Goal: Complete application form

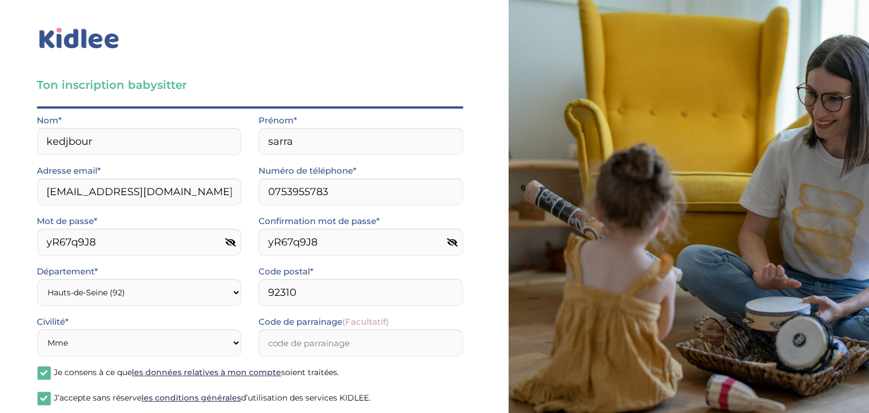
select select "92"
select select "1"
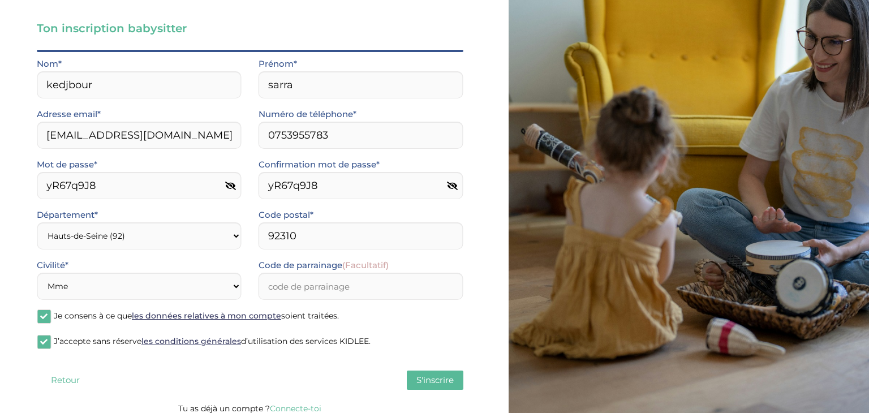
scroll to position [66, 0]
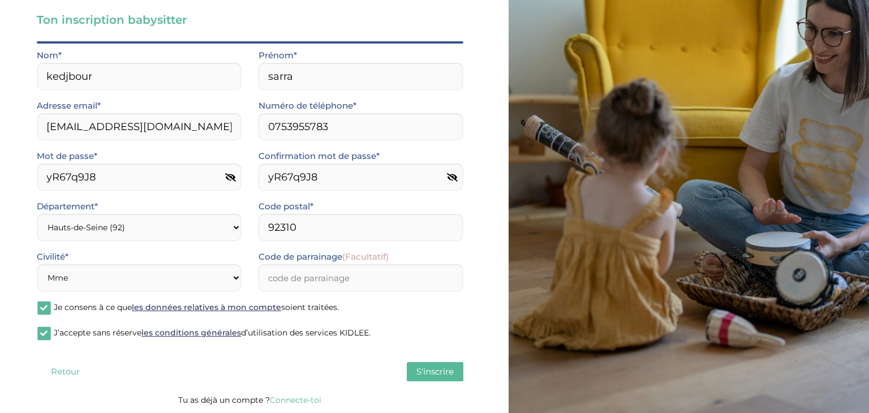
click at [426, 372] on span "S'inscrire" at bounding box center [434, 371] width 37 height 11
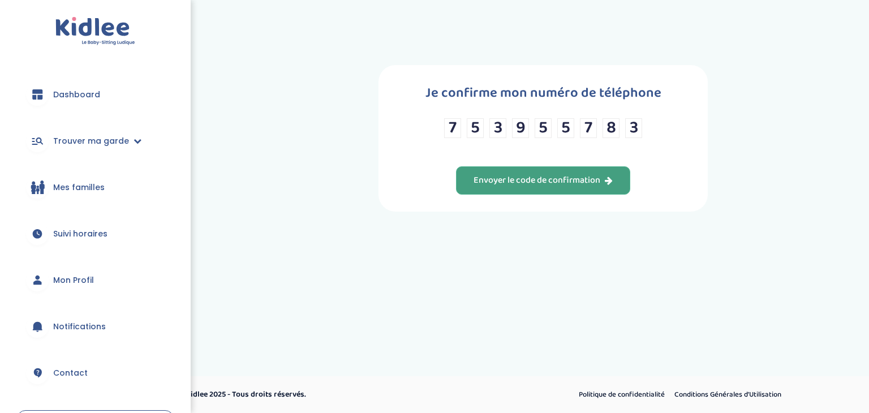
click at [587, 187] on button "Envoyer le code de confirmation" at bounding box center [543, 180] width 174 height 28
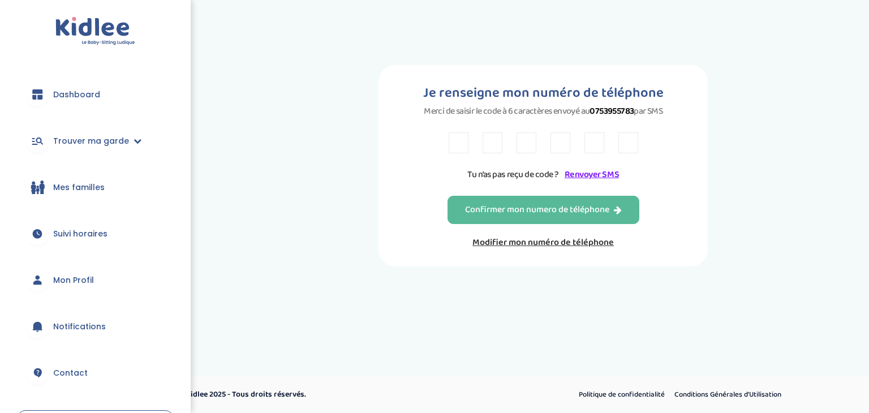
click at [456, 147] on input "text" at bounding box center [459, 142] width 20 height 21
type input "X"
type input "T"
type input "P"
type input "E"
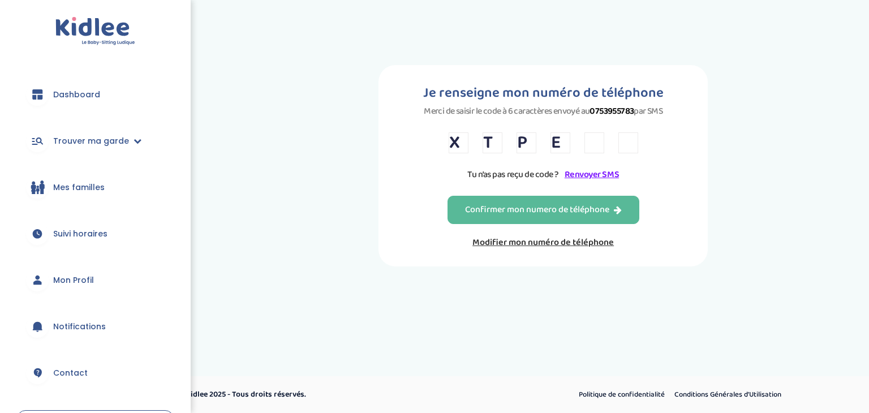
type input "R"
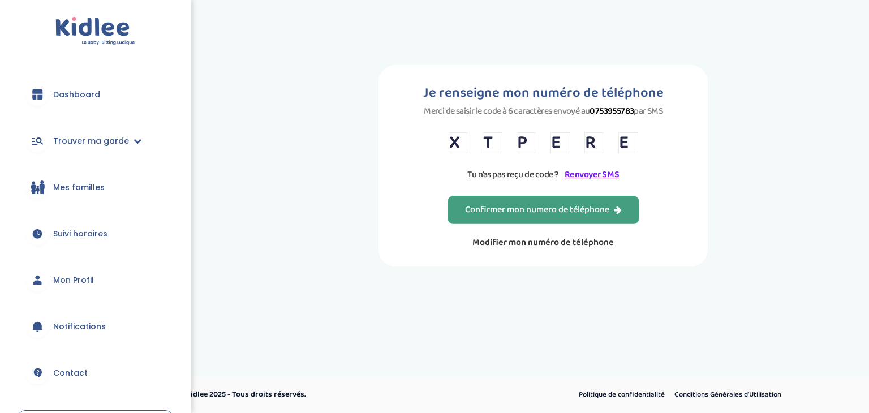
type input "E"
click at [498, 205] on div "Confirmer mon numero de téléphone" at bounding box center [543, 210] width 157 height 13
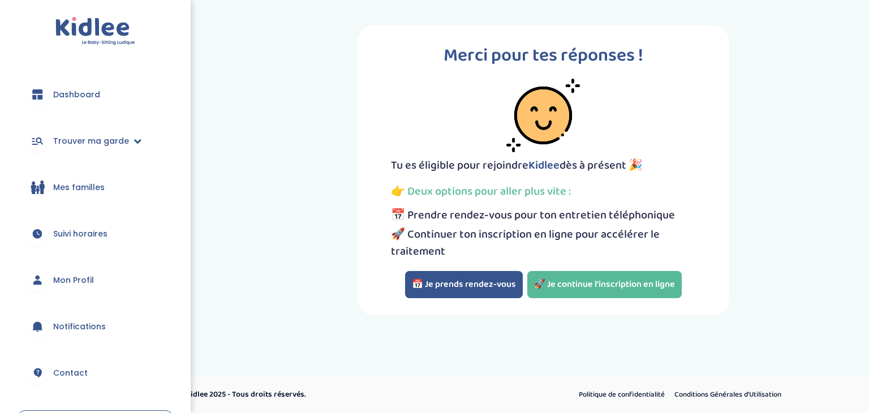
click at [133, 144] on icon at bounding box center [137, 141] width 8 height 8
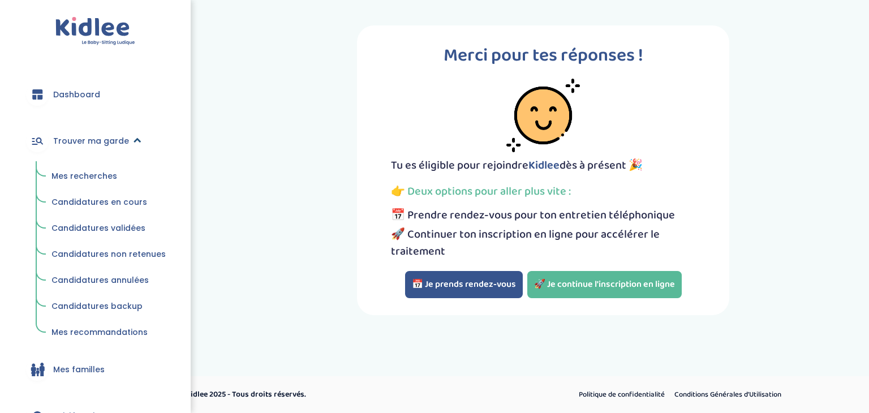
click at [133, 144] on icon at bounding box center [137, 141] width 8 height 8
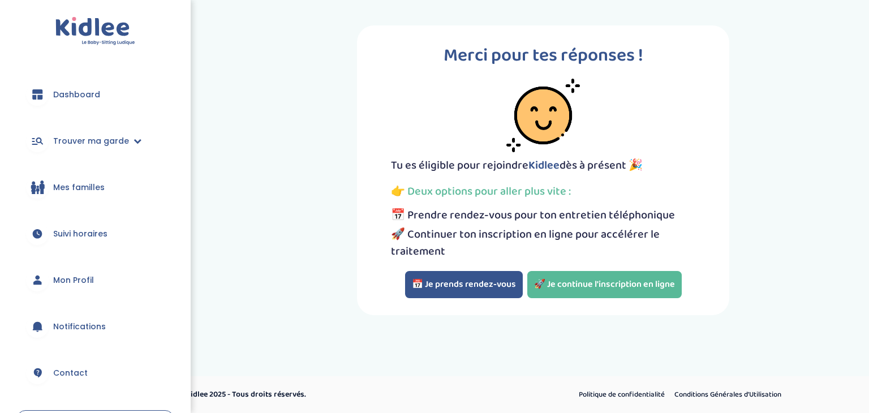
click at [71, 285] on span "Mon Profil" at bounding box center [73, 280] width 41 height 12
click at [473, 279] on button "📅 Je prends rendez-vous" at bounding box center [464, 284] width 118 height 27
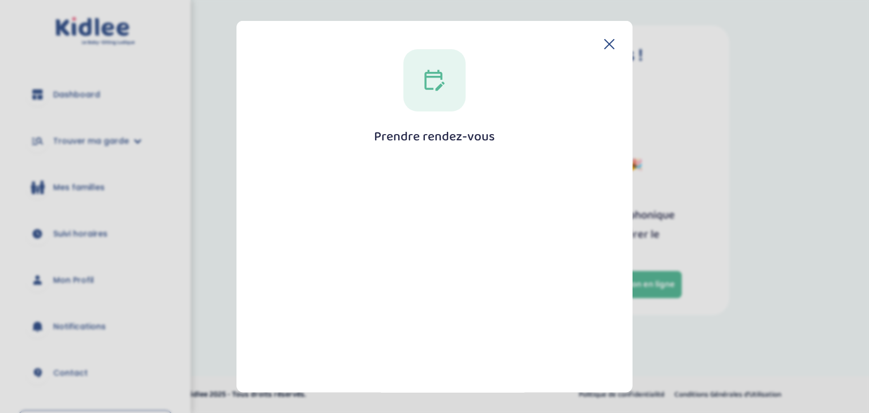
click at [436, 89] on icon at bounding box center [434, 80] width 20 height 21
click at [425, 143] on h1 "Prendre rendez-vous" at bounding box center [434, 137] width 121 height 14
click at [430, 76] on icon at bounding box center [434, 80] width 20 height 21
click at [444, 81] on div at bounding box center [434, 80] width 62 height 62
click at [427, 354] on div at bounding box center [434, 346] width 333 height 368
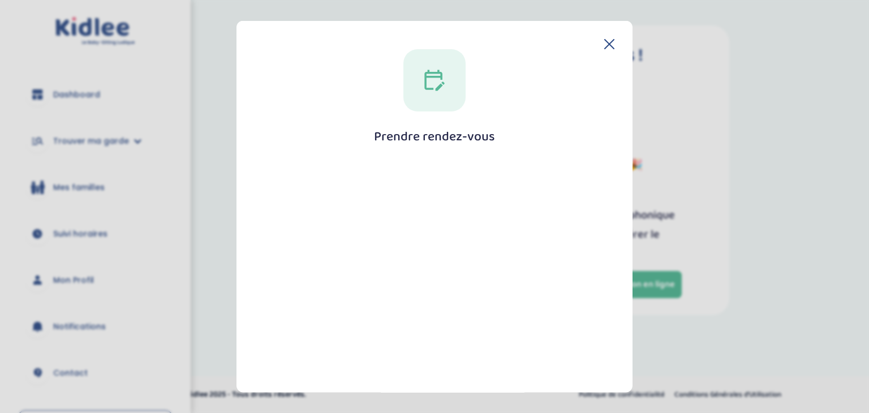
scroll to position [204, 0]
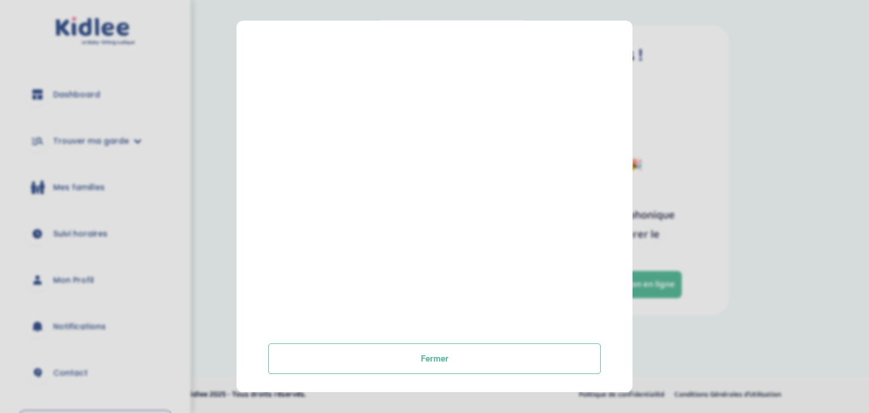
click at [427, 354] on button "Fermer" at bounding box center [434, 359] width 333 height 31
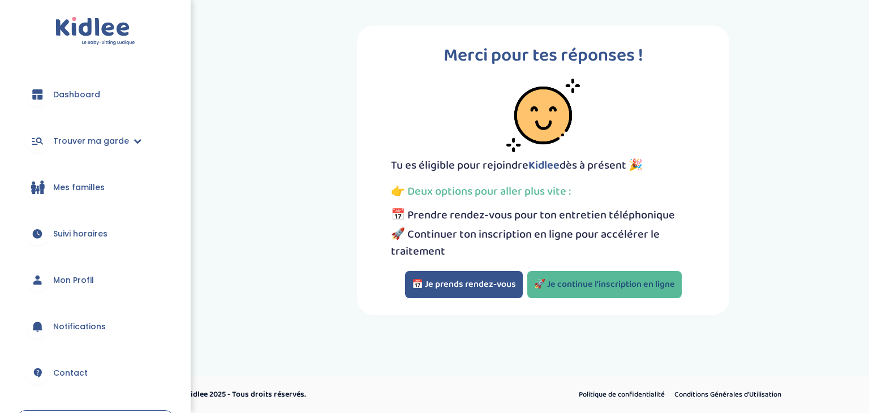
click at [600, 285] on link "🚀 Je continue l'inscription en ligne" at bounding box center [604, 284] width 154 height 27
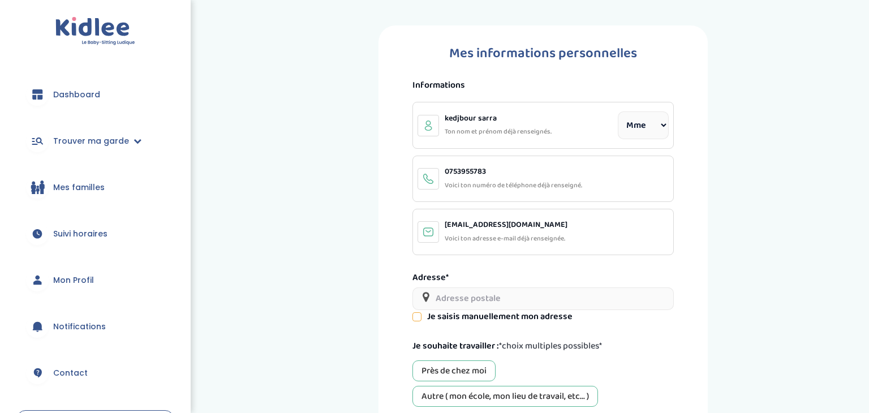
select select "1"
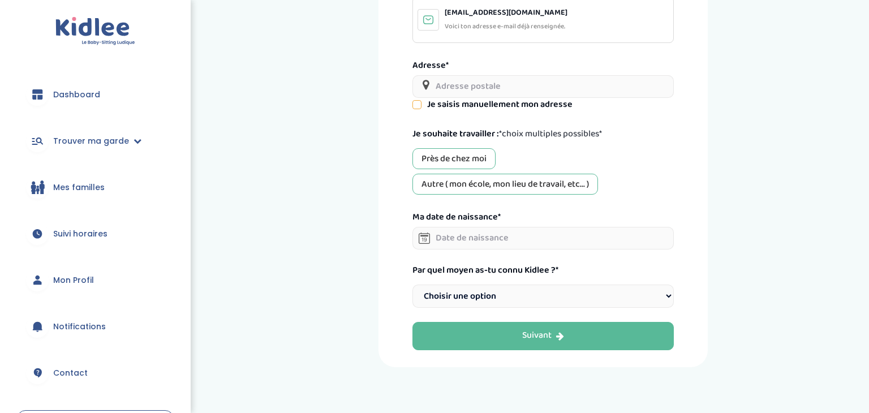
scroll to position [253, 0]
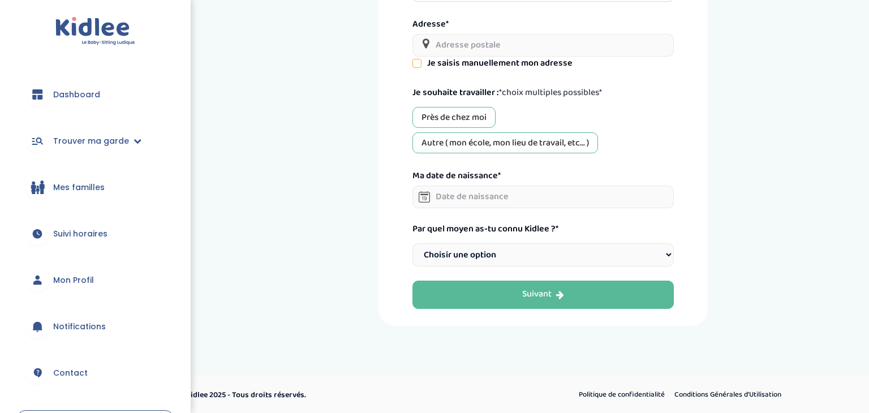
click at [671, 260] on select "Choisir une option Bouche à Oreille Google Plateforme Gens de confiance Faceboo…" at bounding box center [542, 254] width 261 height 23
select select "1"
click at [412, 243] on select "Choisir une option Bouche à Oreille Google Plateforme Gens de confiance Faceboo…" at bounding box center [542, 254] width 261 height 23
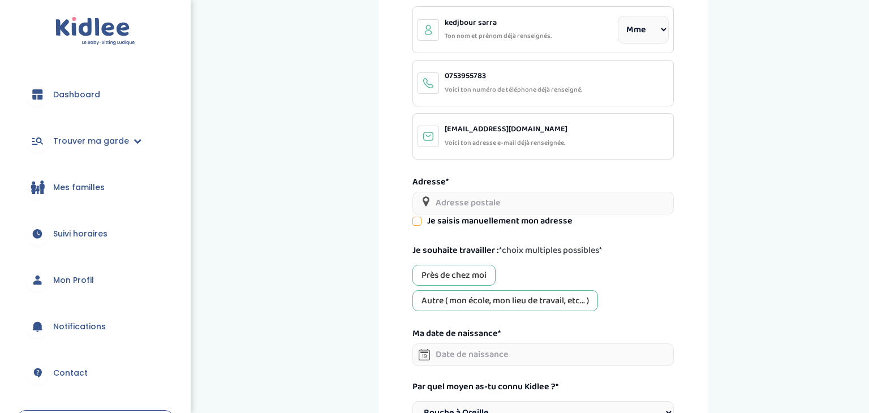
scroll to position [103, 0]
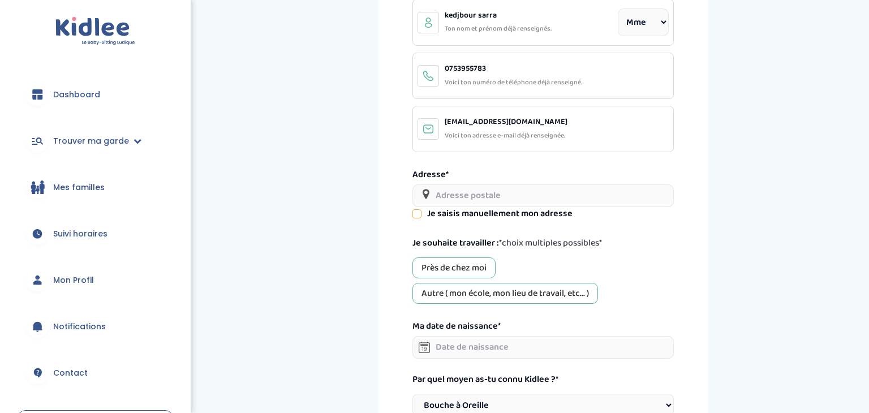
click at [579, 191] on input "text" at bounding box center [542, 195] width 261 height 23
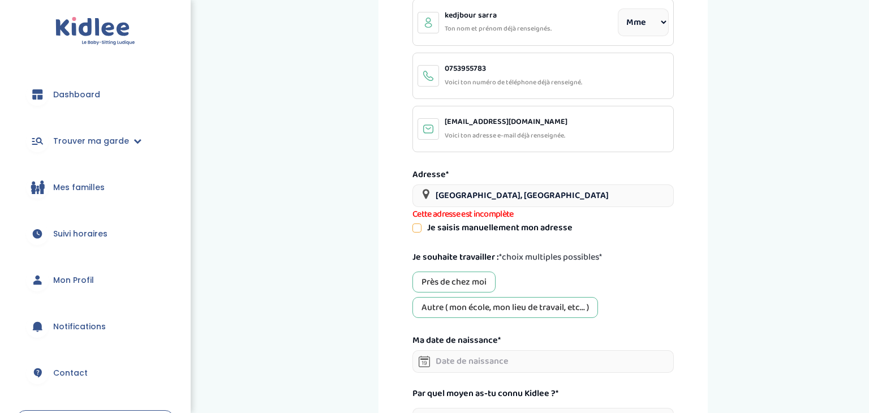
click at [546, 197] on input "Sèvres, France" at bounding box center [542, 195] width 261 height 23
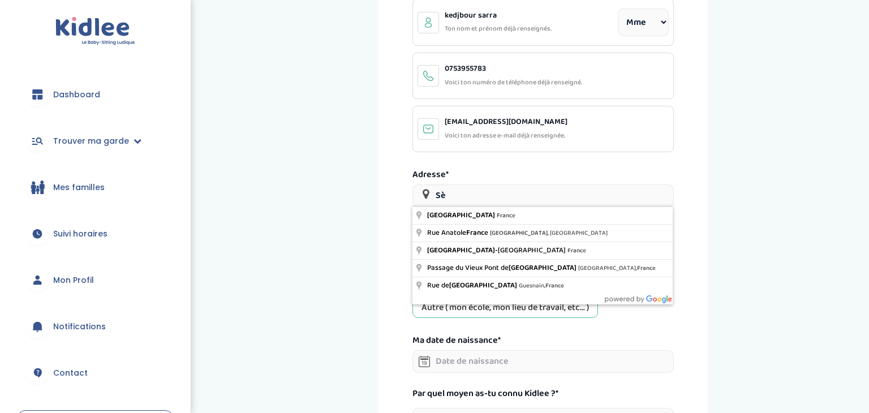
type input "S"
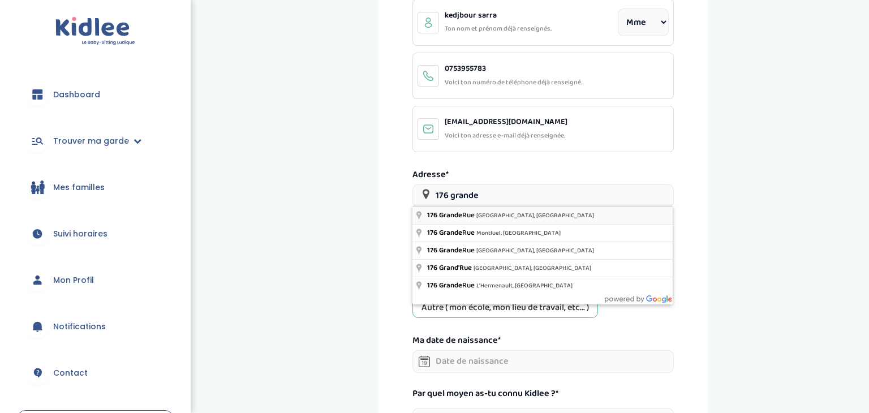
type input "176 Grande Rue, Sèvres, France"
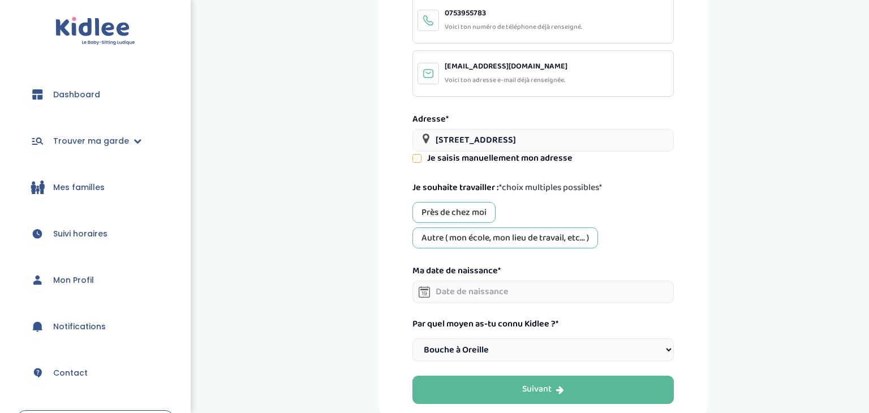
scroll to position [156, 0]
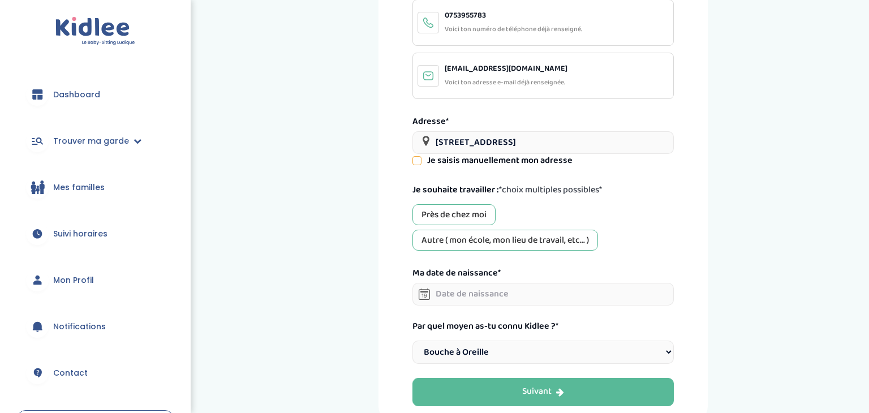
click at [497, 294] on input "text" at bounding box center [542, 294] width 261 height 23
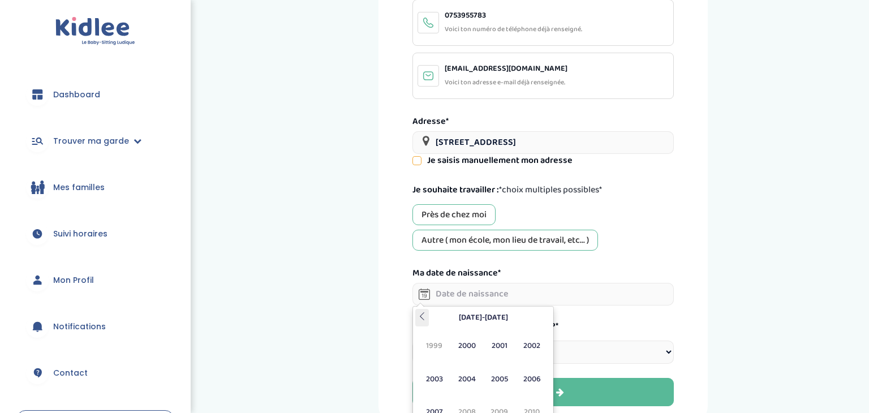
click at [425, 316] on icon at bounding box center [422, 316] width 8 height 8
click at [529, 382] on span "1996" at bounding box center [532, 379] width 30 height 31
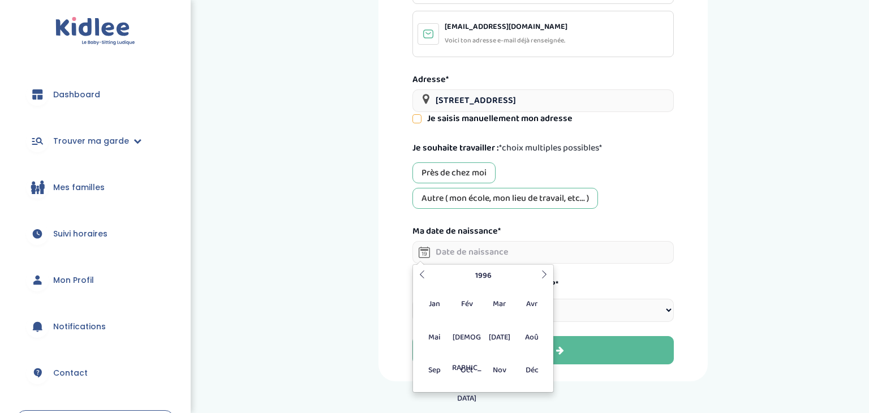
scroll to position [199, 0]
click at [460, 311] on span "Fév" at bounding box center [467, 302] width 30 height 31
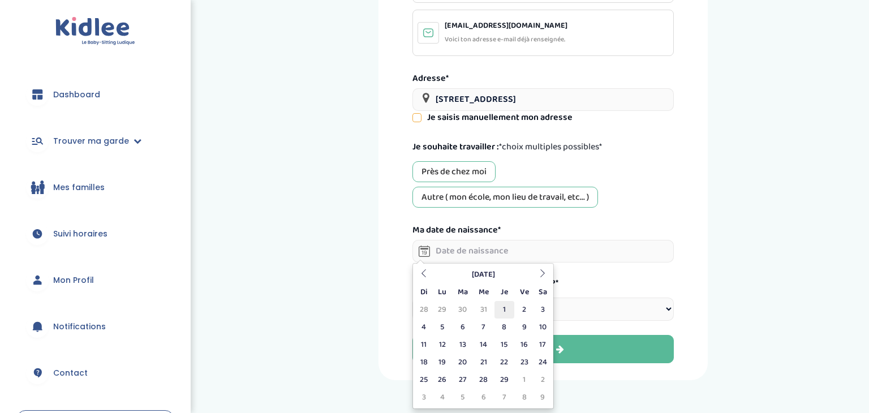
click at [503, 311] on td "1" at bounding box center [504, 310] width 20 height 18
type input "01-02-1996"
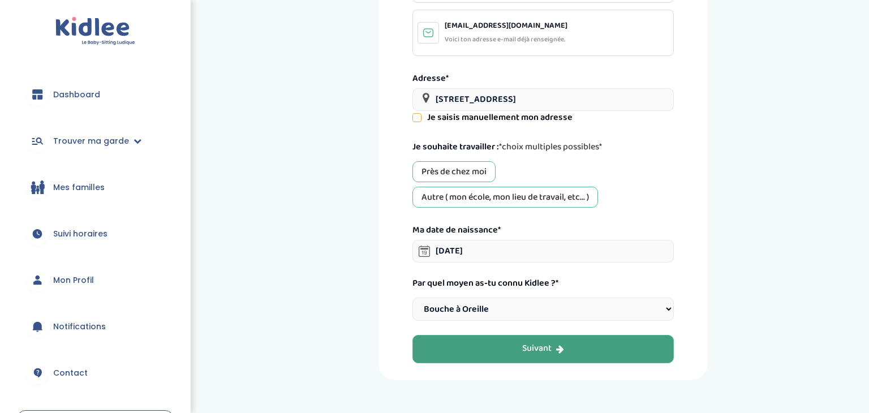
click at [485, 339] on button "Suivant" at bounding box center [542, 349] width 261 height 28
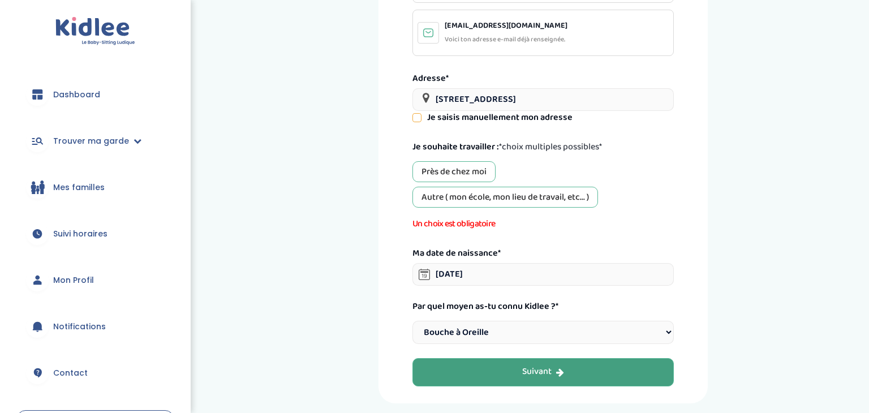
scroll to position [42, 0]
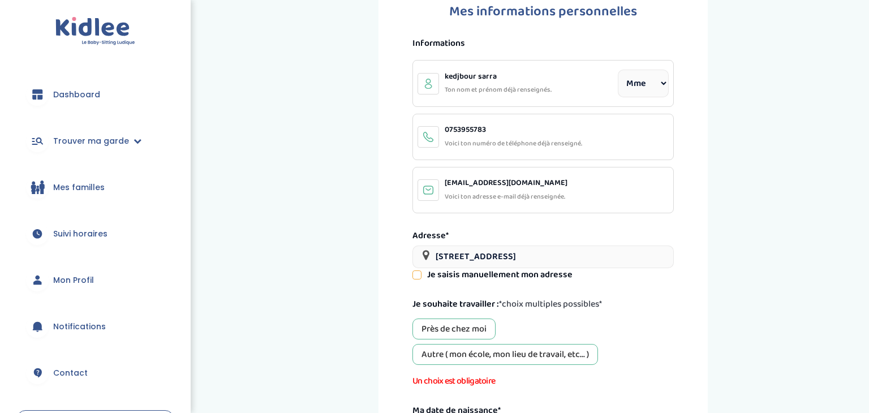
click at [451, 321] on div "Près de chez moi" at bounding box center [453, 328] width 83 height 21
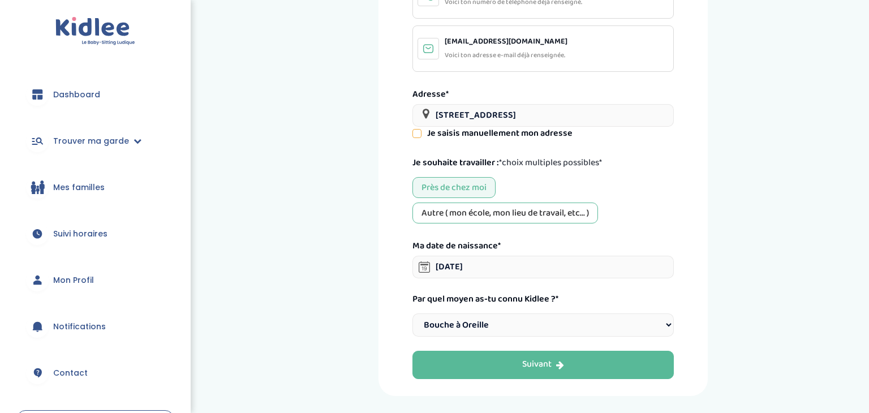
scroll to position [186, 0]
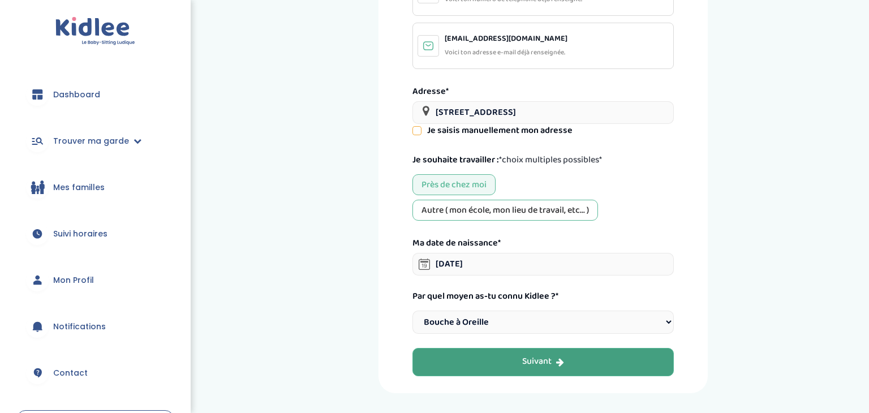
click at [468, 352] on button "Suivant" at bounding box center [542, 362] width 261 height 28
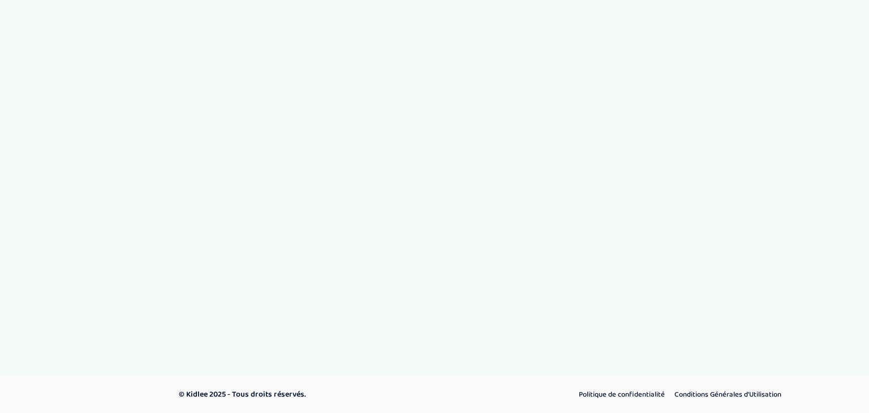
select select "1"
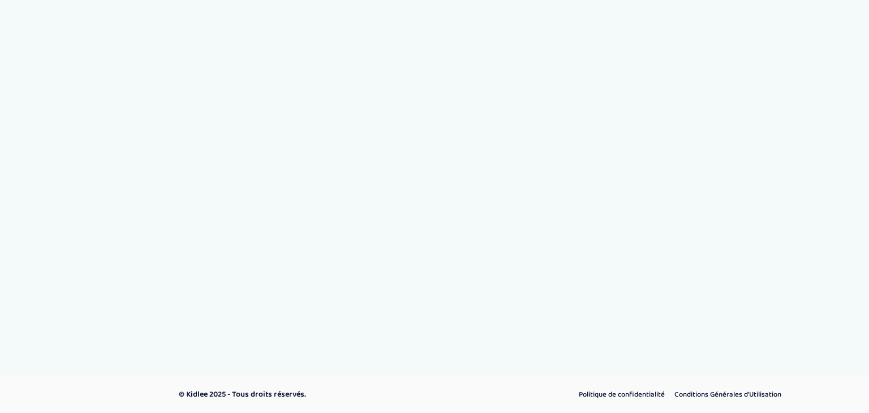
select select "1"
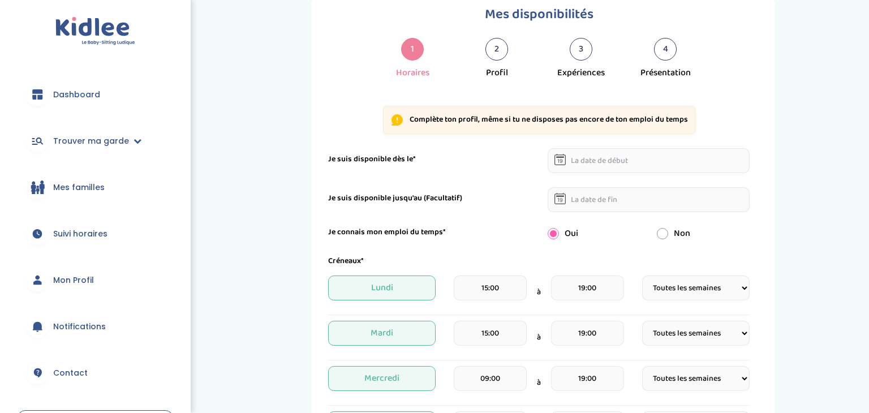
scroll to position [40, 0]
click at [663, 233] on input "radio" at bounding box center [662, 232] width 11 height 11
radio input "true"
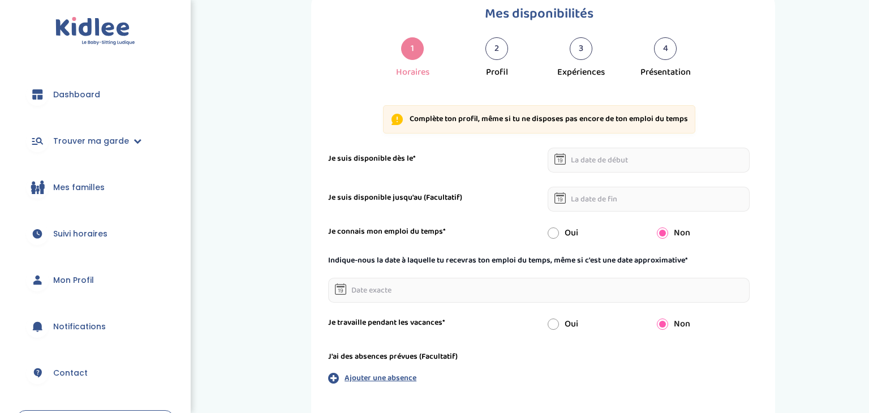
click at [553, 229] on input "radio" at bounding box center [553, 232] width 11 height 11
radio input "true"
radio input "false"
select select "1"
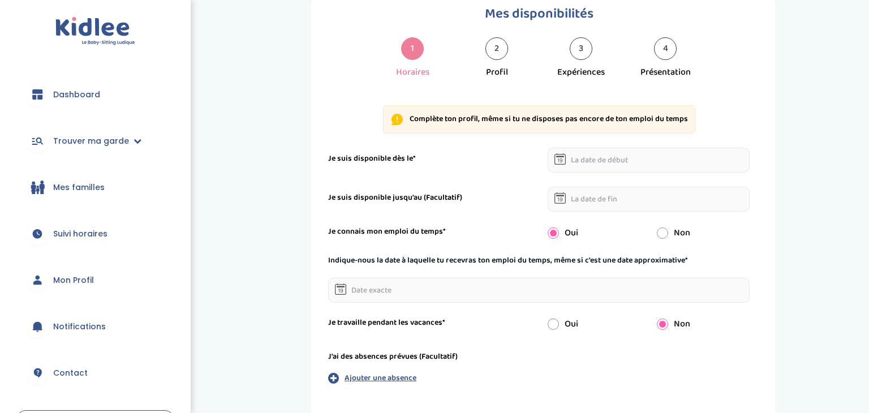
select select "1"
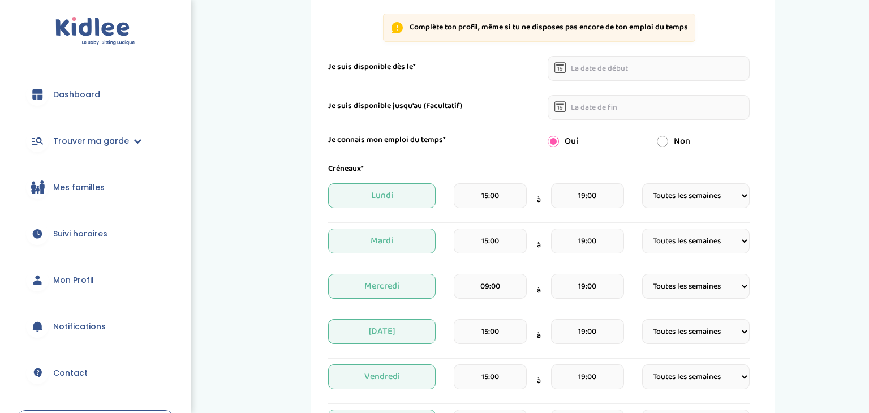
scroll to position [133, 0]
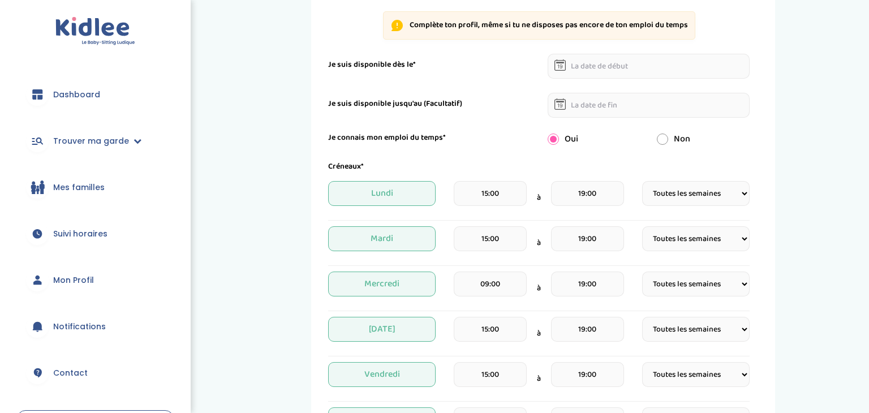
click at [504, 200] on input "15:00" at bounding box center [490, 193] width 73 height 25
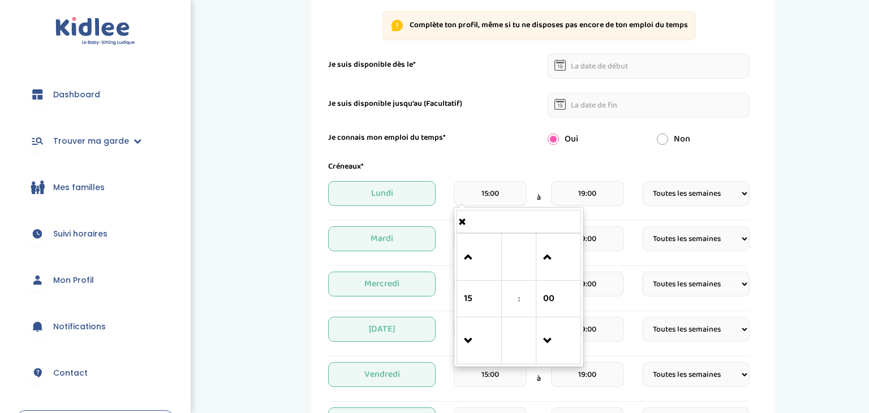
click at [490, 161] on div "Créneaux*" at bounding box center [539, 167] width 438 height 12
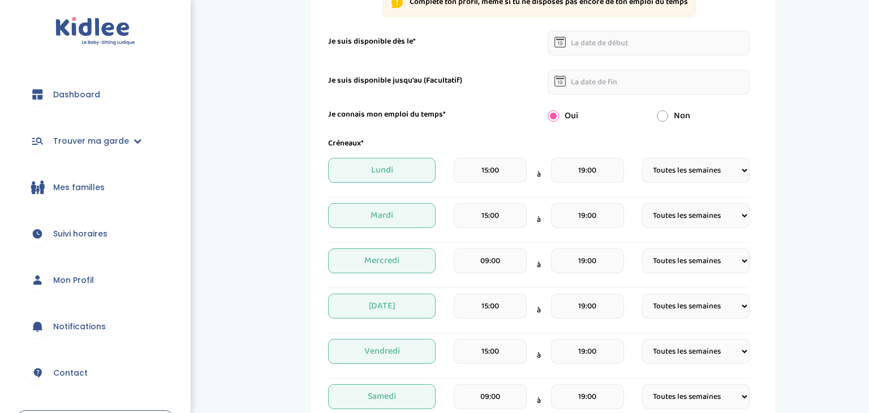
scroll to position [154, 0]
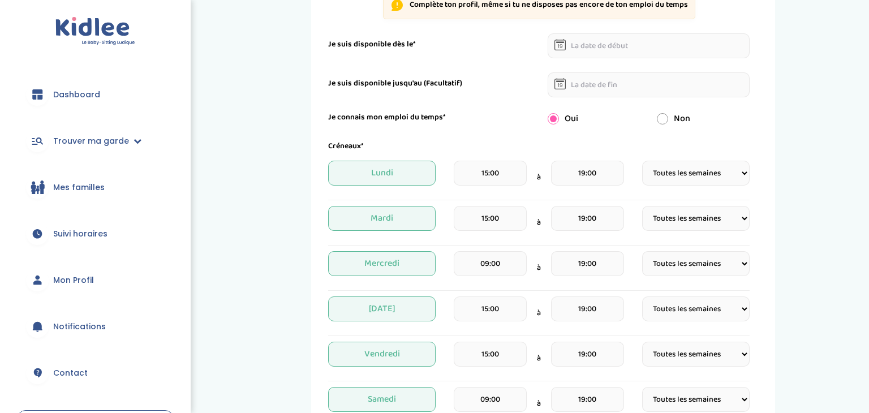
click at [584, 170] on input "19:00" at bounding box center [587, 173] width 73 height 25
click at [565, 317] on span at bounding box center [576, 320] width 31 height 31
click at [565, 244] on span at bounding box center [576, 237] width 31 height 31
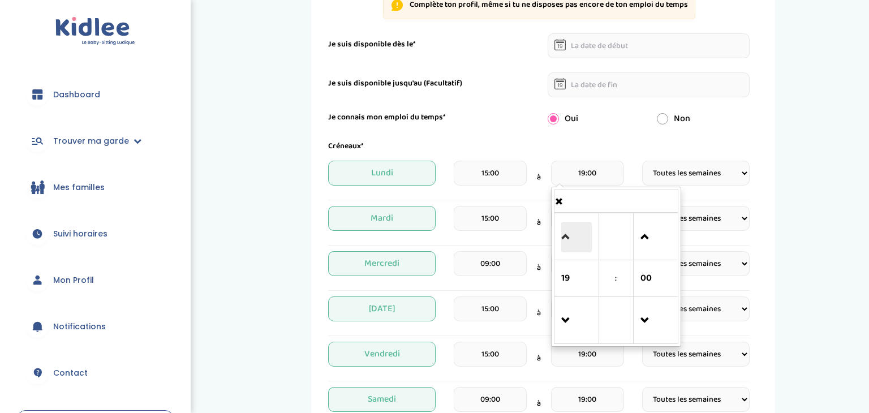
type input "20:00"
click at [536, 138] on form "Je suis disponible dès le* Je suis disponible jusqu'au (Facultatif) Je connais …" at bounding box center [538, 332] width 421 height 599
click at [585, 219] on input "19:00" at bounding box center [587, 218] width 73 height 25
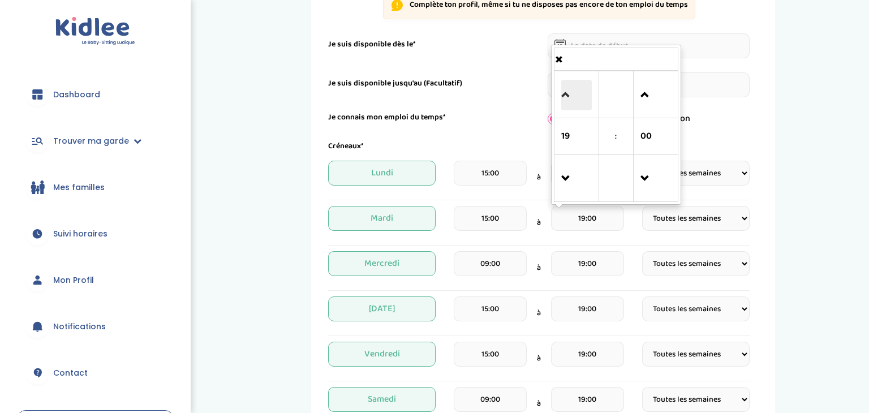
click at [573, 109] on span at bounding box center [576, 95] width 31 height 31
type input "20:00"
click at [577, 268] on input "19:00" at bounding box center [587, 263] width 73 height 25
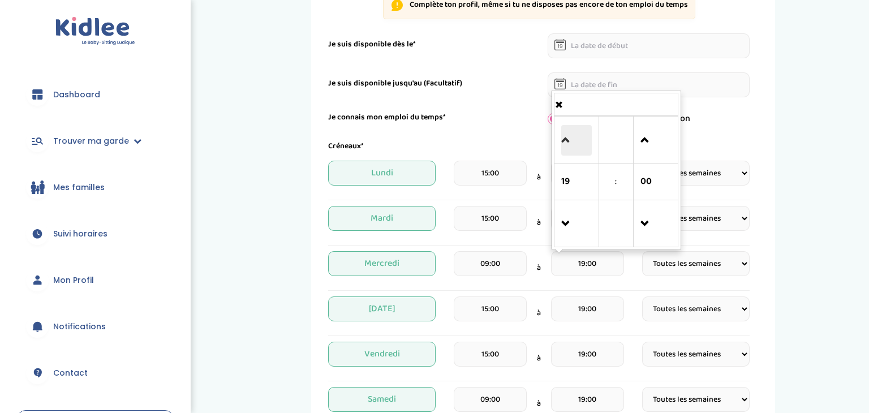
click at [575, 152] on span at bounding box center [576, 140] width 31 height 31
type input "20:00"
click at [577, 314] on input "19:00" at bounding box center [587, 308] width 73 height 25
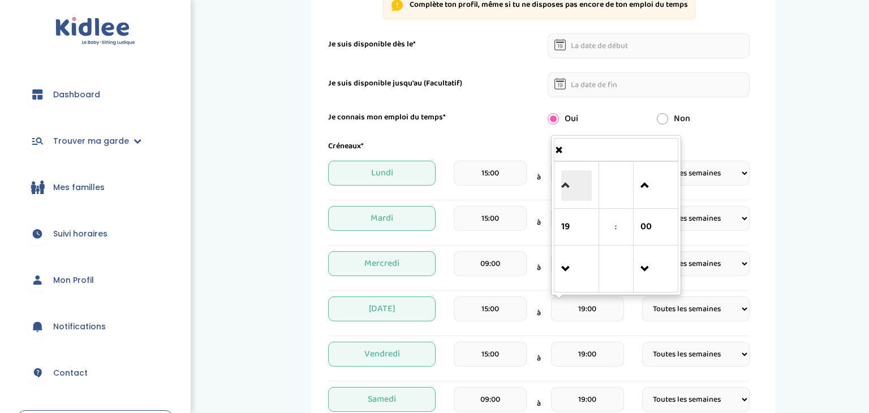
click at [576, 192] on span at bounding box center [576, 185] width 31 height 31
type input "20:00"
click at [579, 360] on input "19:00" at bounding box center [587, 354] width 73 height 25
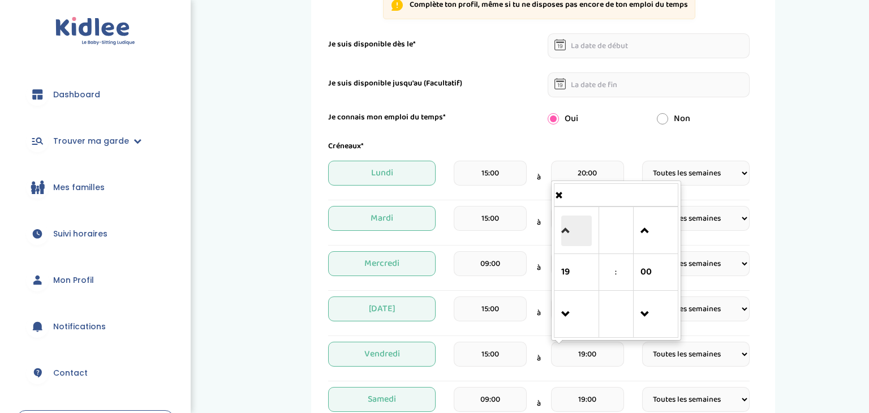
click at [576, 237] on span at bounding box center [576, 231] width 31 height 31
type input "20:00"
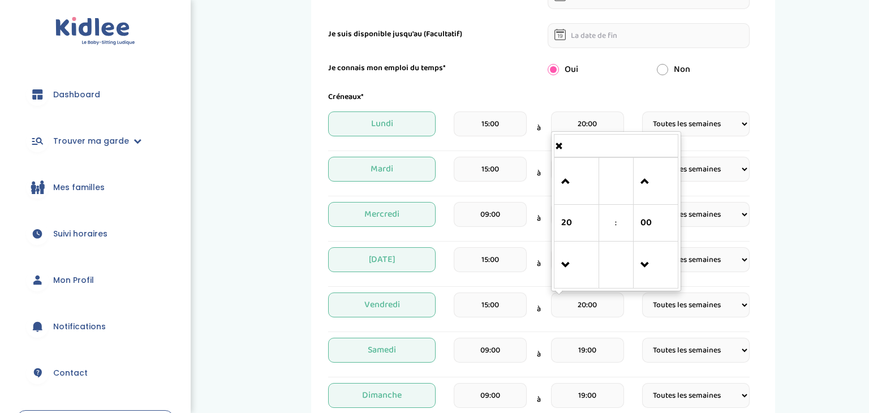
scroll to position [206, 0]
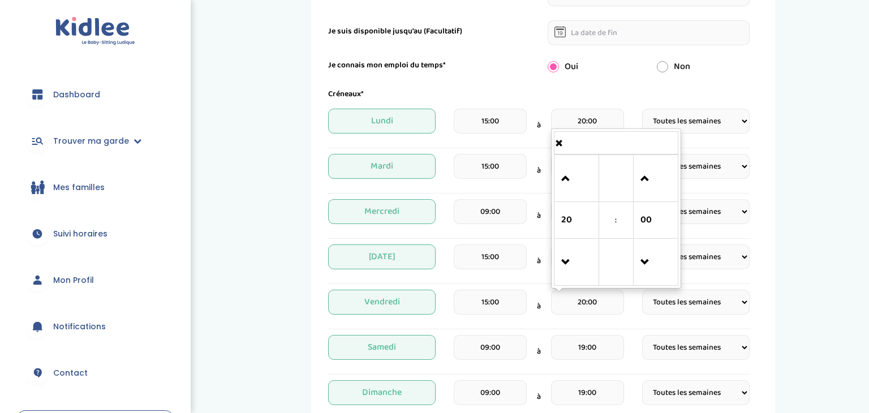
click at [575, 342] on input "19:00" at bounding box center [587, 347] width 73 height 25
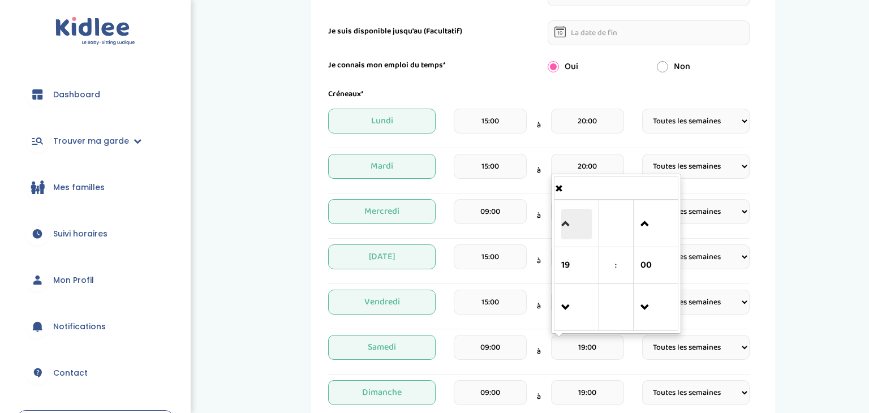
click at [571, 218] on span at bounding box center [576, 224] width 31 height 31
type input "20:00"
click at [571, 380] on input "19:00" at bounding box center [587, 392] width 73 height 25
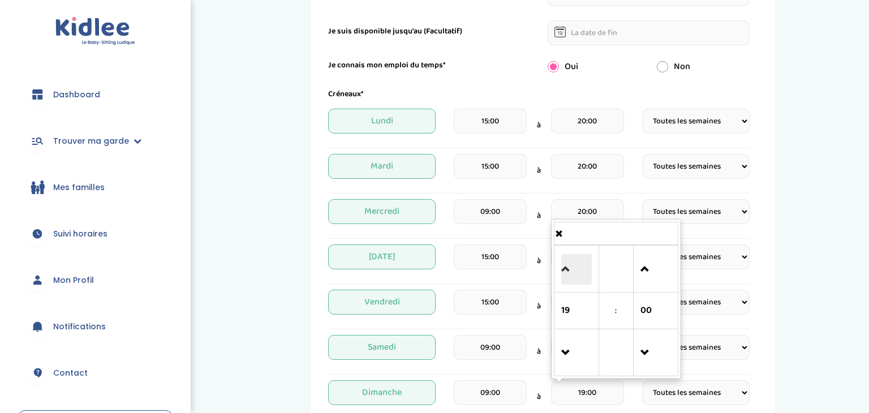
click at [577, 279] on span at bounding box center [576, 269] width 31 height 31
type input "20:00"
click at [287, 283] on div "Mes disponibilités 1 Horaires 2 Profil 3 Expériences 4 Présentation Indique nou…" at bounding box center [543, 232] width 635 height 820
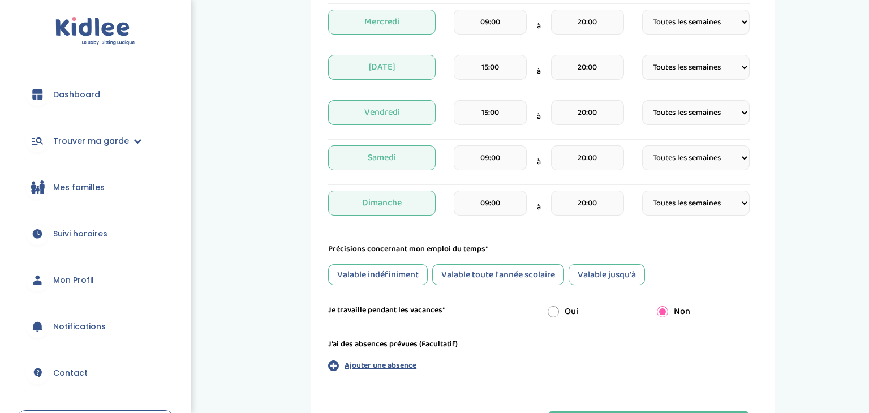
scroll to position [396, 0]
click at [558, 312] on input "radio" at bounding box center [553, 310] width 11 height 11
radio input "true"
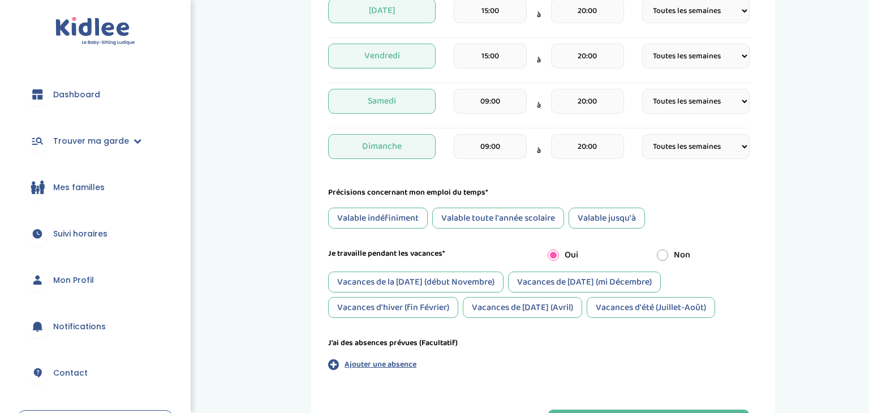
scroll to position [462, 0]
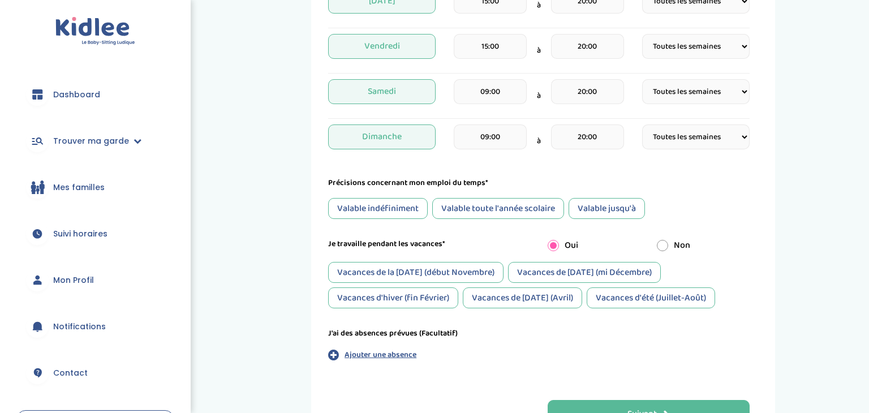
click at [662, 244] on input "radio" at bounding box center [662, 245] width 11 height 11
radio input "true"
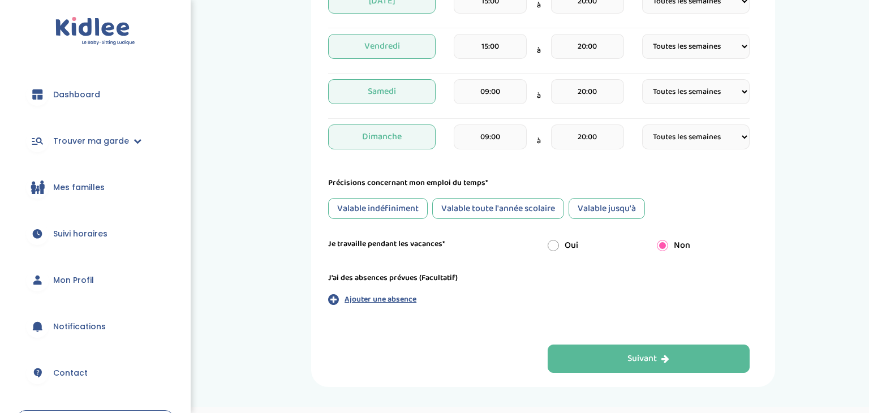
click at [552, 245] on input "radio" at bounding box center [553, 245] width 11 height 11
radio input "true"
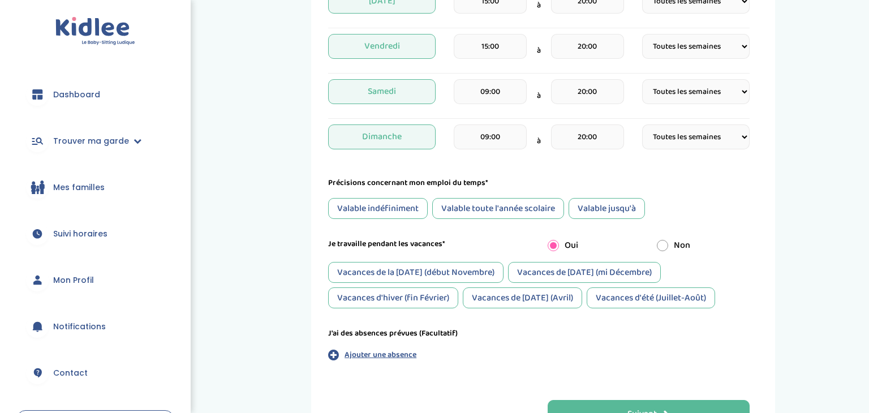
click at [666, 243] on input "radio" at bounding box center [662, 245] width 11 height 11
radio input "true"
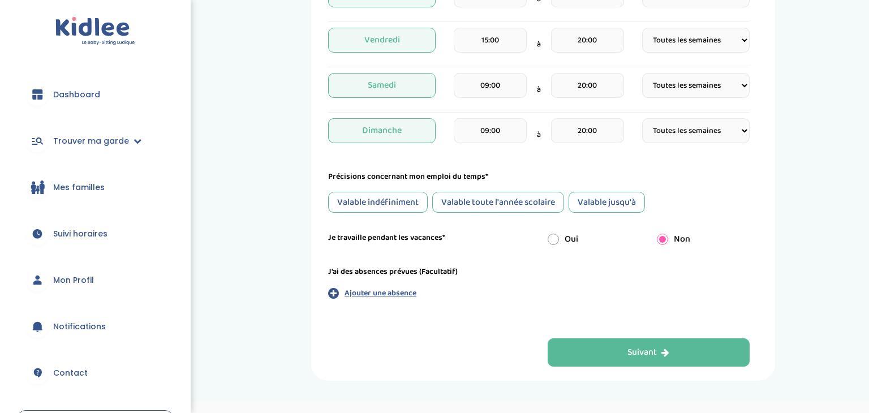
scroll to position [471, 0]
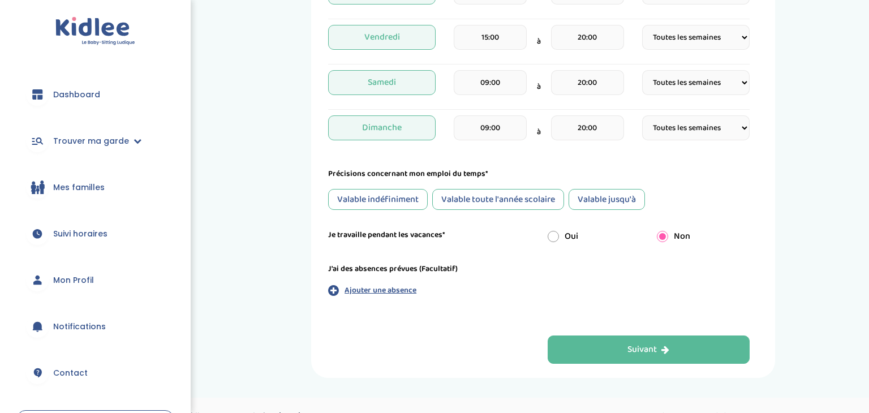
click at [555, 236] on input "radio" at bounding box center [553, 236] width 11 height 11
radio input "true"
radio input "false"
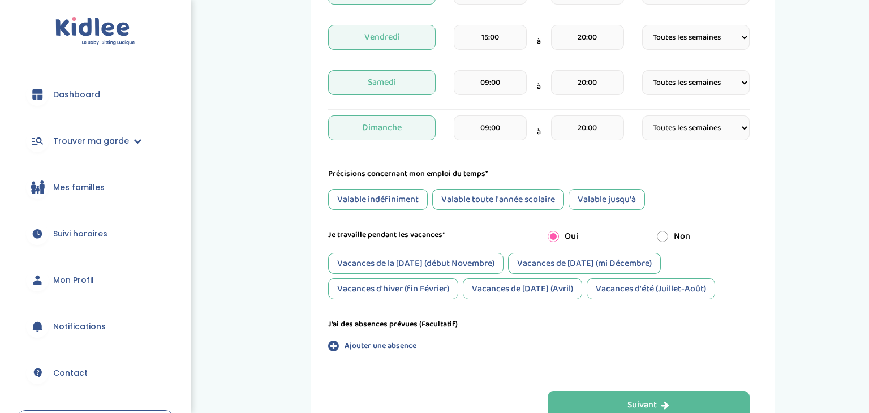
click at [481, 291] on div "Vacances de [DATE] (Avril)" at bounding box center [522, 288] width 119 height 21
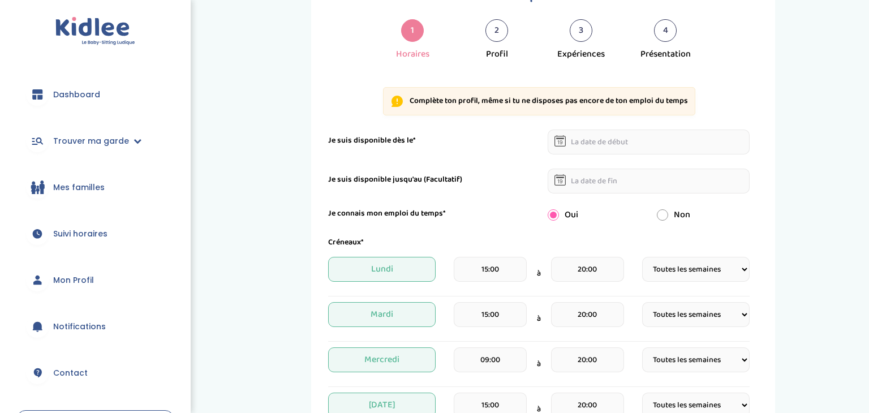
scroll to position [45, 0]
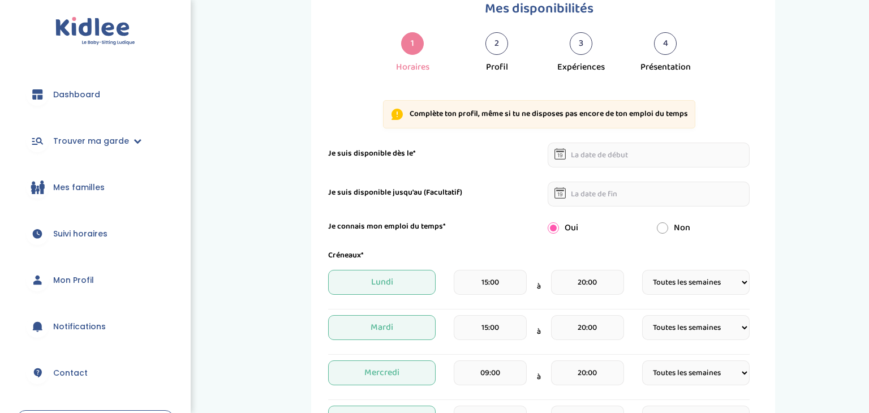
click at [601, 158] on input "text" at bounding box center [649, 155] width 202 height 25
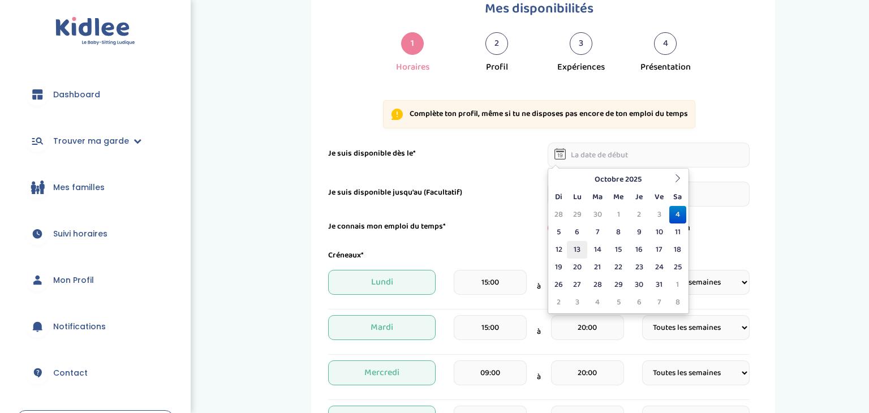
click at [578, 245] on td "13" at bounding box center [577, 250] width 20 height 18
type input "[DATE]"
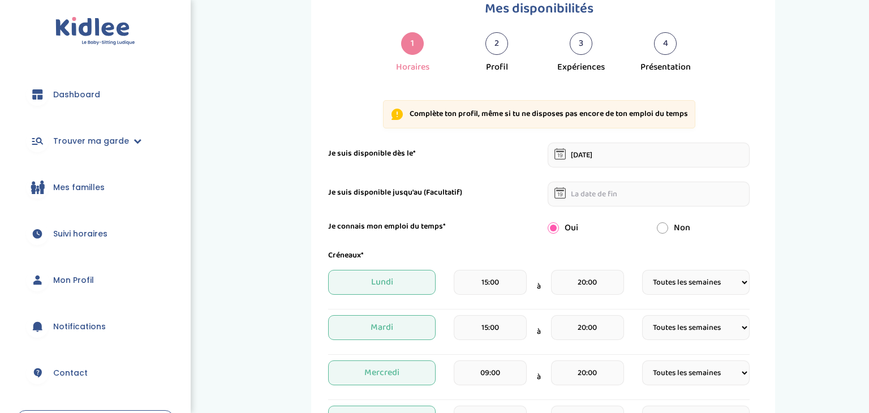
click at [580, 195] on input "text" at bounding box center [649, 194] width 202 height 25
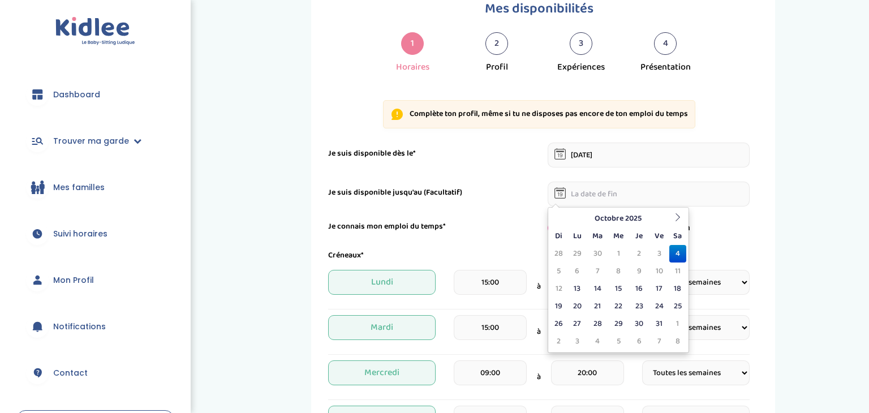
click at [517, 195] on div "Je suis disponible jusqu'au (Facultatif)" at bounding box center [429, 193] width 219 height 12
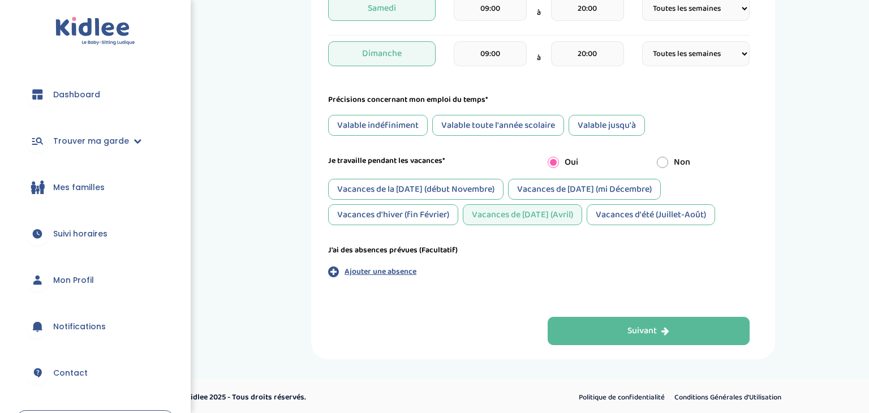
scroll to position [547, 0]
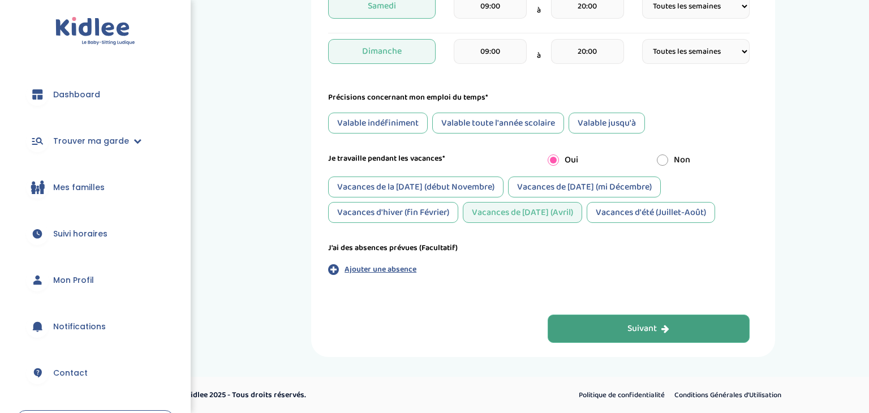
click at [639, 324] on div "Suivant" at bounding box center [648, 328] width 42 height 13
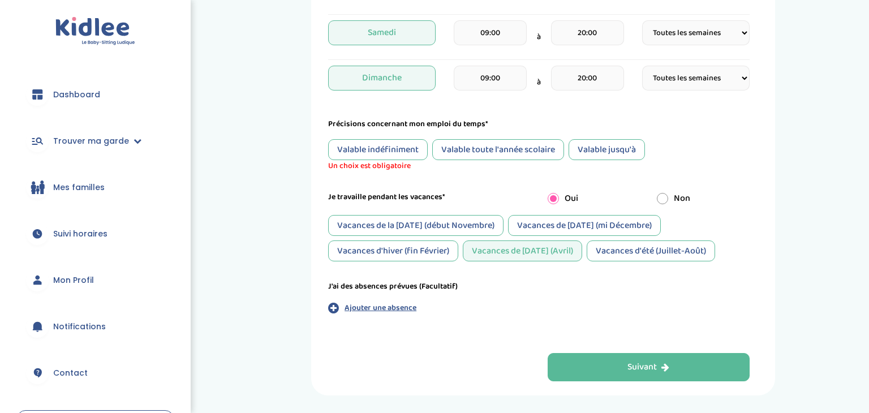
scroll to position [522, 0]
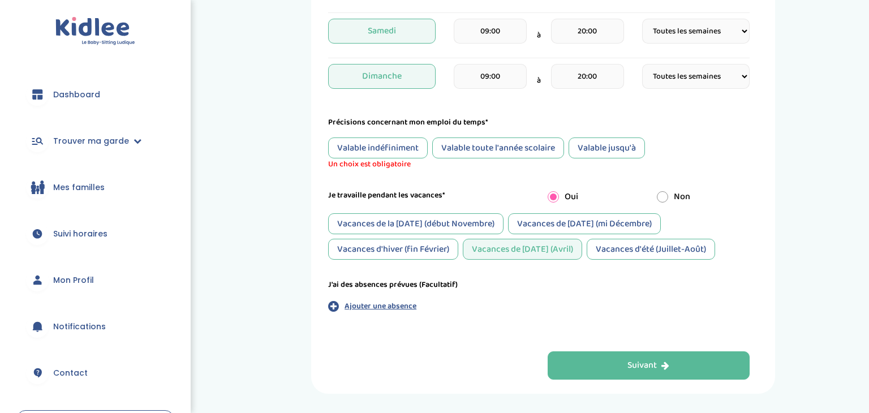
click at [610, 151] on div "Valable jusqu'à" at bounding box center [606, 147] width 76 height 21
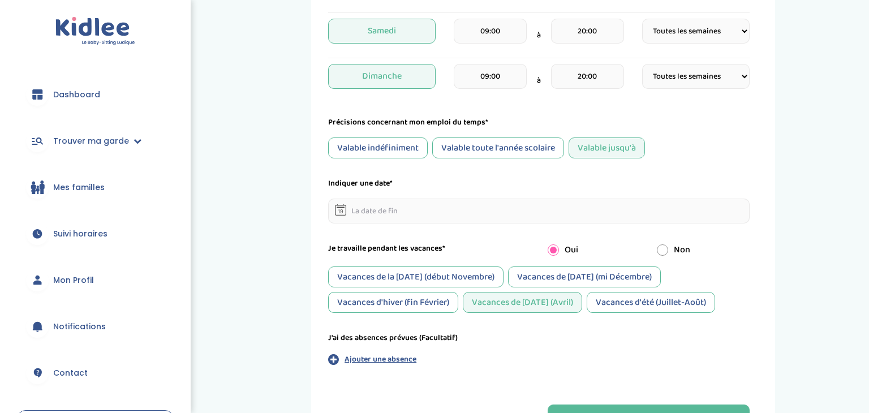
click at [439, 226] on form "Je suis disponible dès le* [DATE] Je suis disponible jusqu'au (Facultatif) Je c…" at bounding box center [538, 24] width 421 height 719
click at [438, 212] on input "text" at bounding box center [538, 211] width 421 height 25
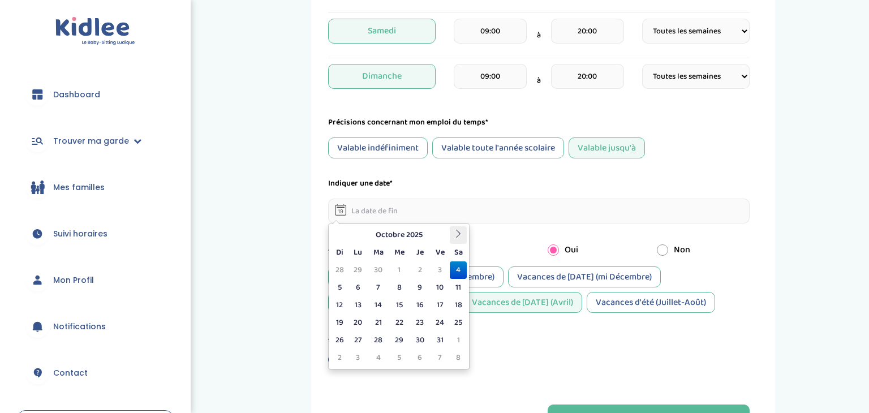
click at [455, 235] on icon at bounding box center [458, 234] width 8 height 8
click at [404, 335] on td "31" at bounding box center [399, 340] width 21 height 18
type input "[DATE]"
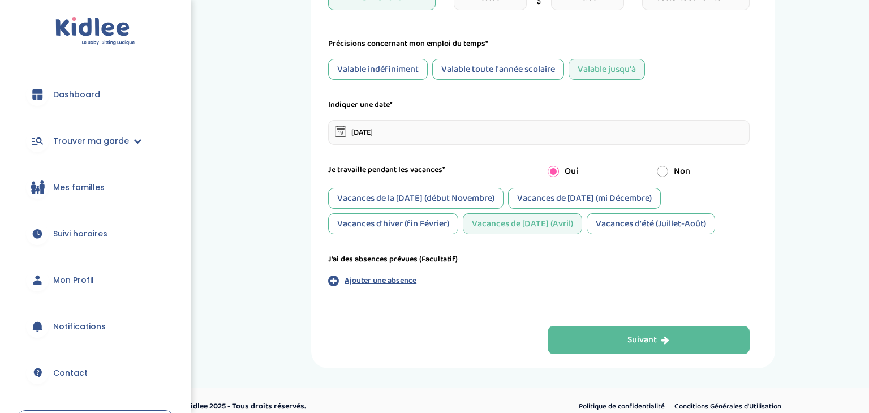
scroll to position [604, 0]
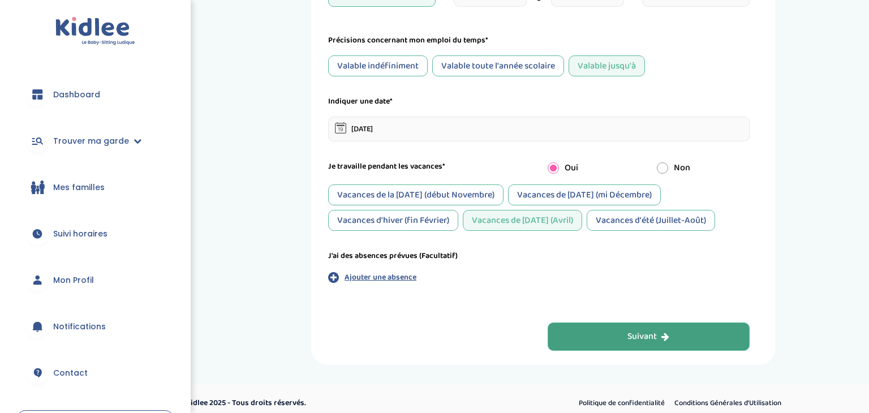
click at [612, 329] on button "Suivant" at bounding box center [649, 336] width 202 height 28
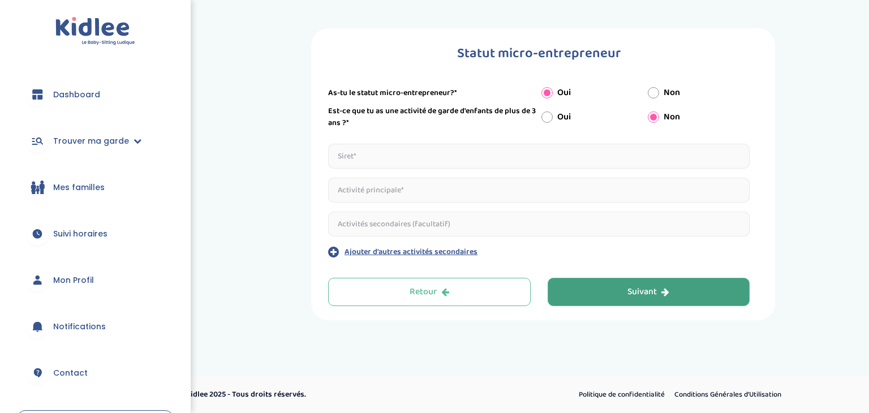
scroll to position [0, 0]
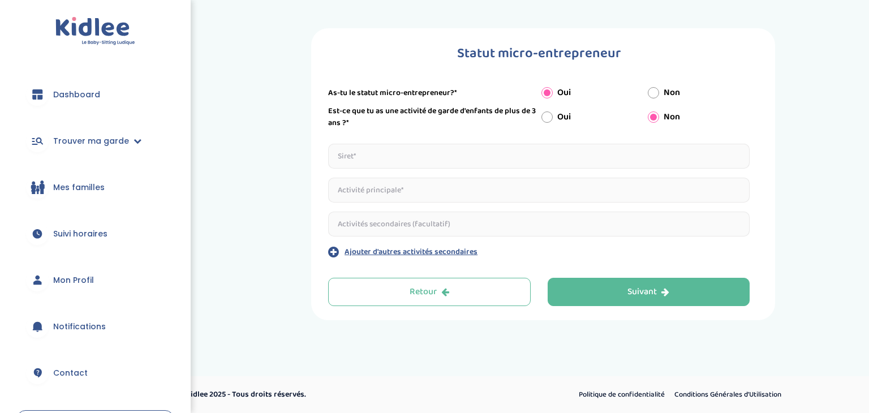
click at [404, 161] on input "text" at bounding box center [538, 156] width 421 height 25
type input "V"
click at [368, 158] on input "text" at bounding box center [538, 156] width 421 height 25
paste input "93284660300011"
type input "93284660300011"
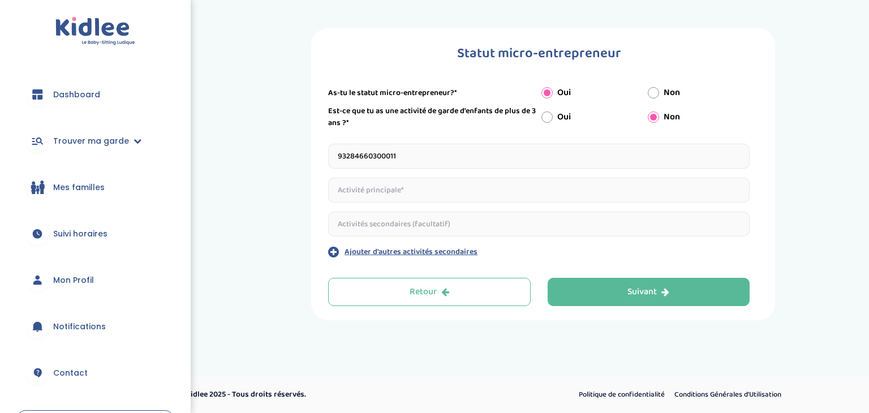
click at [405, 191] on input "text" at bounding box center [538, 190] width 421 height 25
click at [459, 183] on input "text" at bounding box center [538, 190] width 421 height 25
type input "vente à distance"
click at [398, 218] on input "text" at bounding box center [538, 224] width 421 height 25
type input "p"
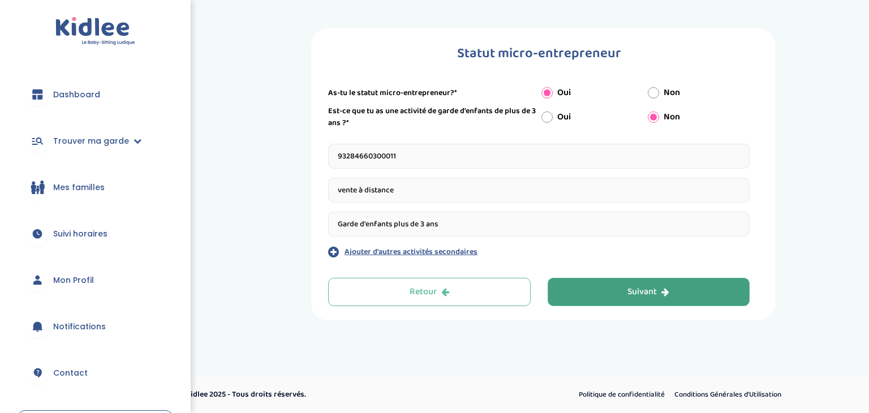
type input "Garde d'enfants plus de 3 ans"
click at [585, 285] on button "Suivant" at bounding box center [649, 292] width 202 height 28
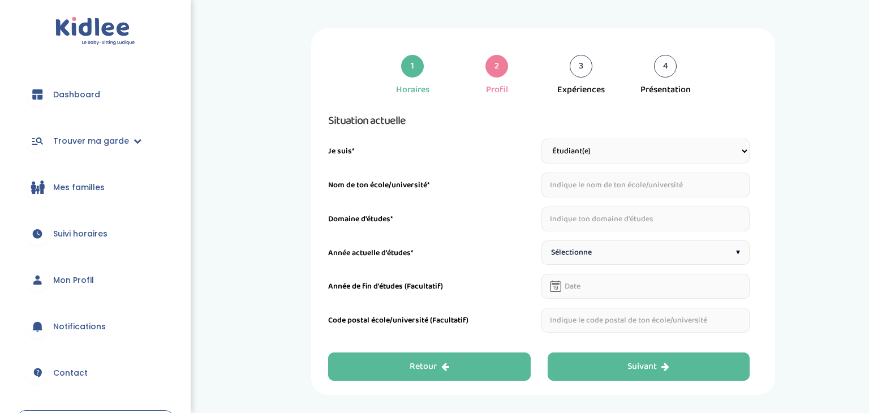
click at [408, 367] on button "Retour" at bounding box center [429, 366] width 202 height 28
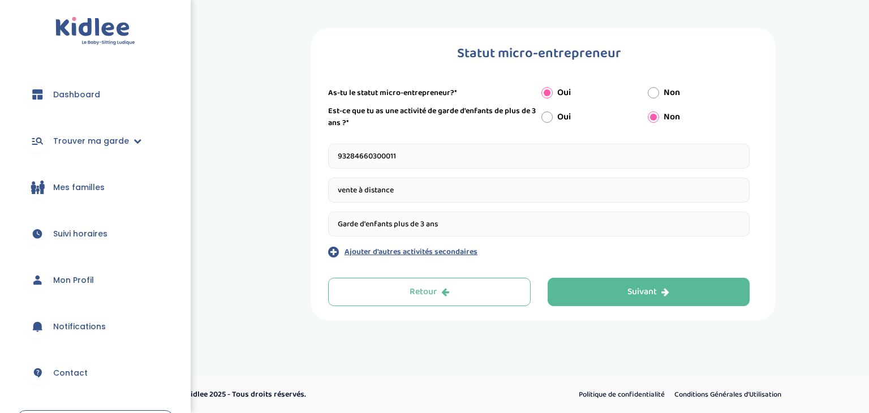
click at [549, 117] on input "Oui" at bounding box center [546, 116] width 11 height 11
radio input "true"
radio input "false"
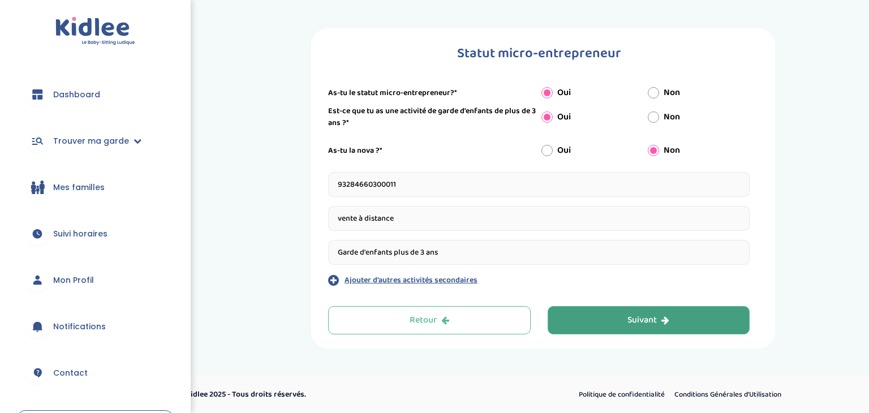
click at [646, 330] on button "Suivant" at bounding box center [649, 320] width 202 height 28
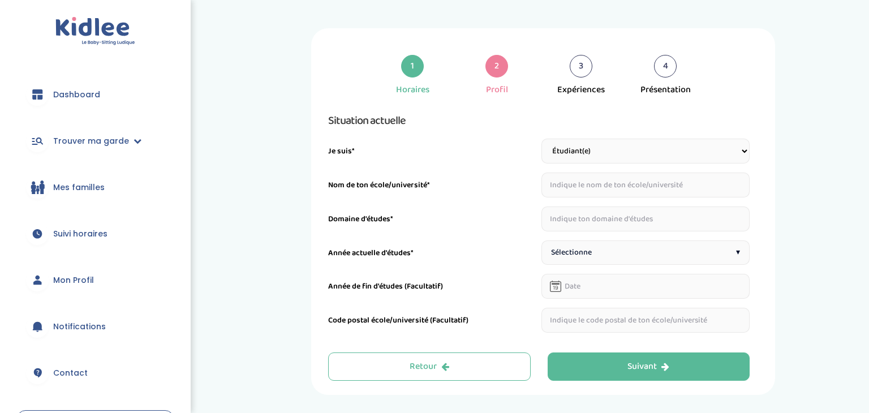
click at [739, 154] on select "Étudiant(e) Salarié Professionnel(le) de la petite enfance Retraité(e) En reche…" at bounding box center [645, 151] width 209 height 25
select select "6"
click at [541, 139] on select "Étudiant(e) Salarié Professionnel(le) de la petite enfance Retraité(e) En reche…" at bounding box center [645, 151] width 209 height 25
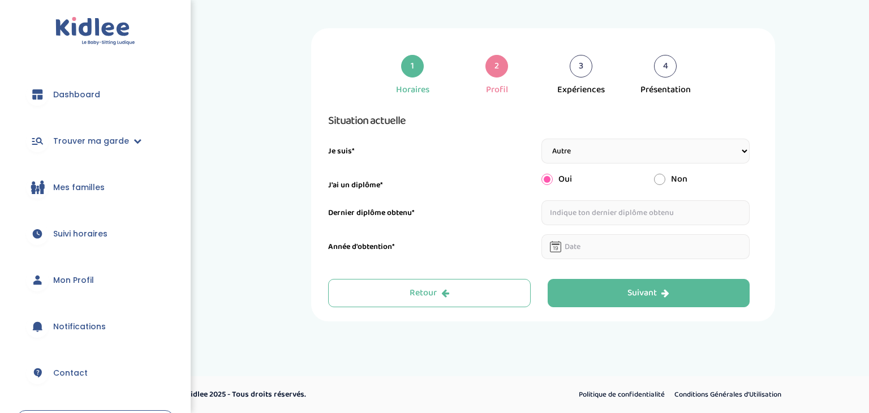
click at [678, 145] on select "Étudiant(e) Salarié Professionnel(le) de la petite enfance Retraité(e) En reche…" at bounding box center [645, 151] width 209 height 25
click at [779, 150] on div "1 Horaires 2 Profil 3 Expériences 4 Présentation Indique nous ta situation admi…" at bounding box center [543, 174] width 635 height 293
click at [576, 213] on input "text" at bounding box center [645, 212] width 209 height 25
type input "Master"
click at [568, 248] on input "text" at bounding box center [645, 246] width 209 height 25
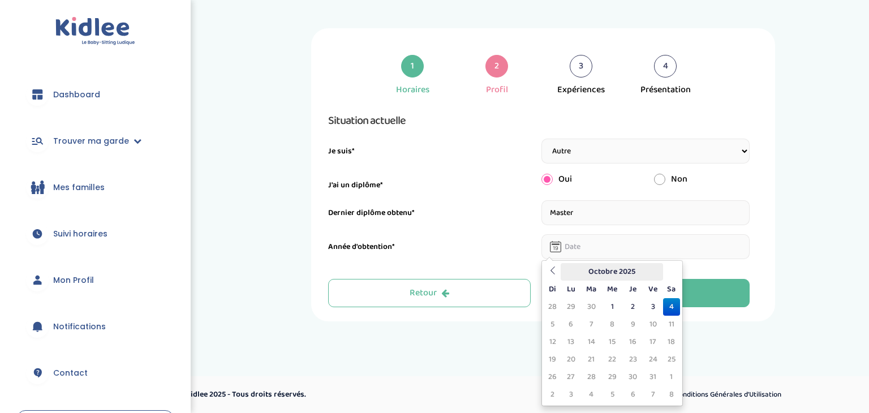
click at [615, 272] on th "Octobre 2025" at bounding box center [612, 272] width 102 height 18
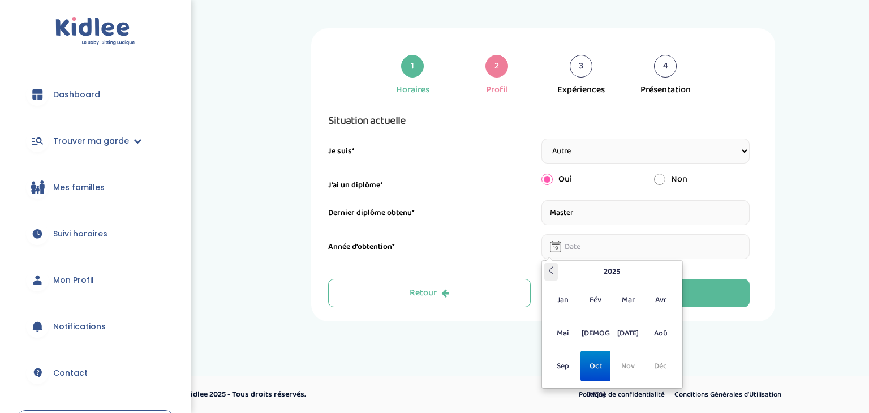
click at [551, 270] on icon at bounding box center [551, 270] width 8 height 8
click at [556, 368] on span "Sep" at bounding box center [563, 366] width 30 height 31
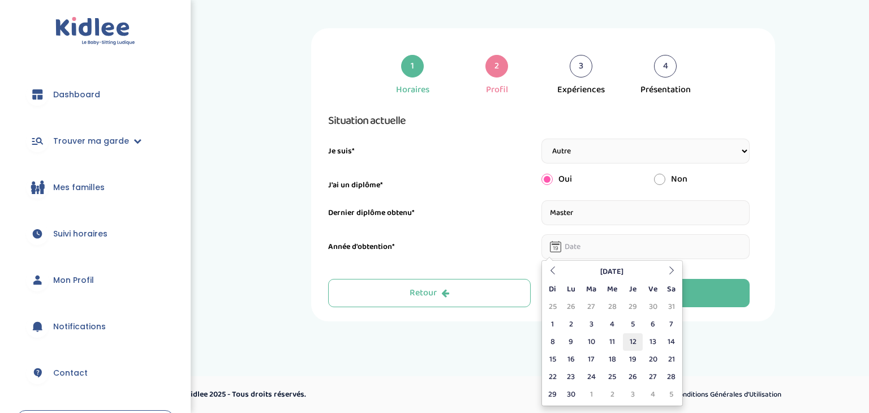
click at [635, 339] on td "12" at bounding box center [633, 342] width 20 height 18
type input "[DATE]"
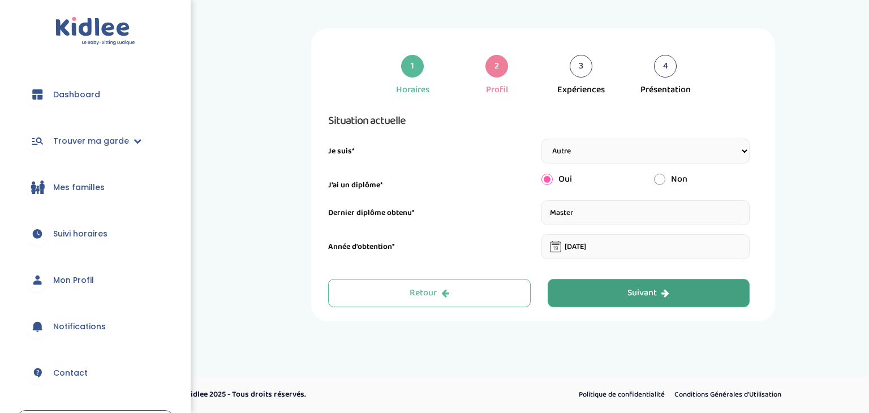
click at [658, 296] on div "Suivant" at bounding box center [648, 293] width 42 height 13
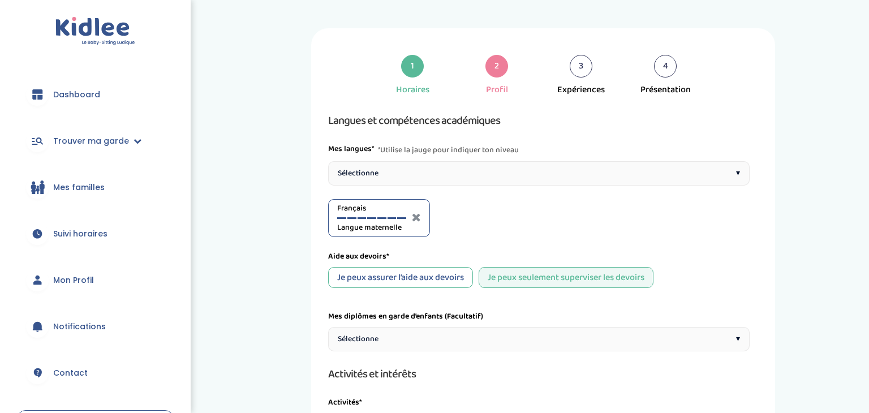
click at [729, 178] on div "Sélectionne ▾" at bounding box center [538, 173] width 421 height 24
click at [478, 217] on div at bounding box center [479, 218] width 9 height 2
click at [393, 217] on div at bounding box center [391, 218] width 9 height 2
click at [382, 218] on div "Français C2" at bounding box center [371, 217] width 69 height 31
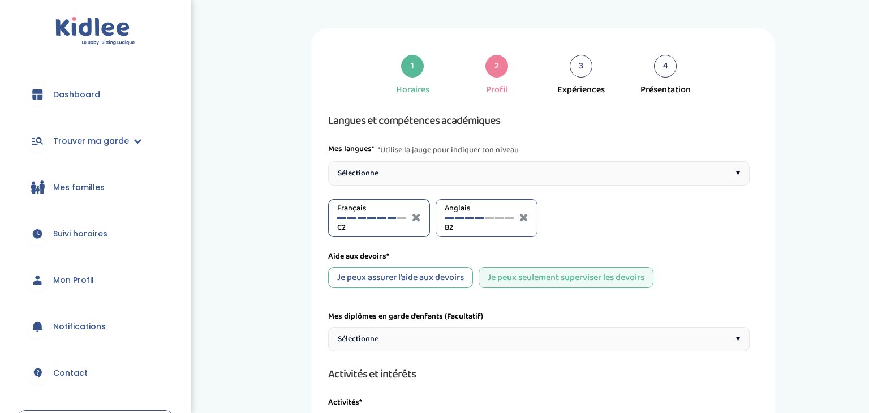
click at [380, 218] on div at bounding box center [381, 218] width 9 height 2
click at [684, 178] on div "Sélectionne ▾" at bounding box center [538, 173] width 421 height 24
click at [620, 218] on div at bounding box center [616, 218] width 9 height 2
click at [733, 251] on div "Aide aux devoirs*" at bounding box center [538, 257] width 421 height 12
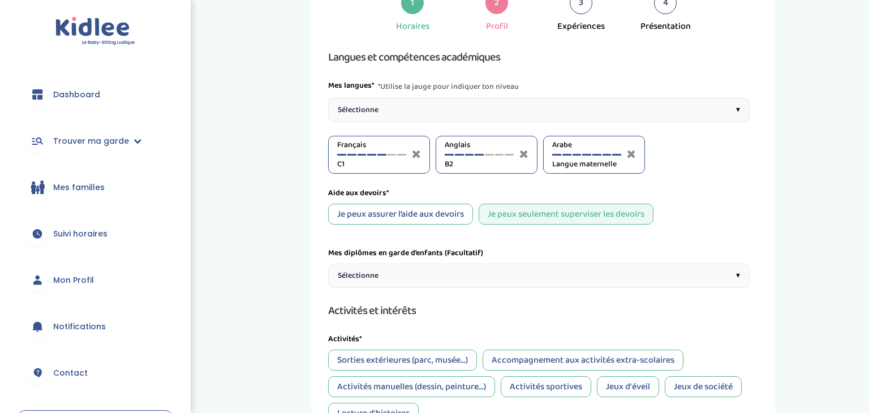
scroll to position [64, 0]
click at [451, 215] on div "Je peux assurer l’aide aux devoirs" at bounding box center [400, 212] width 145 height 21
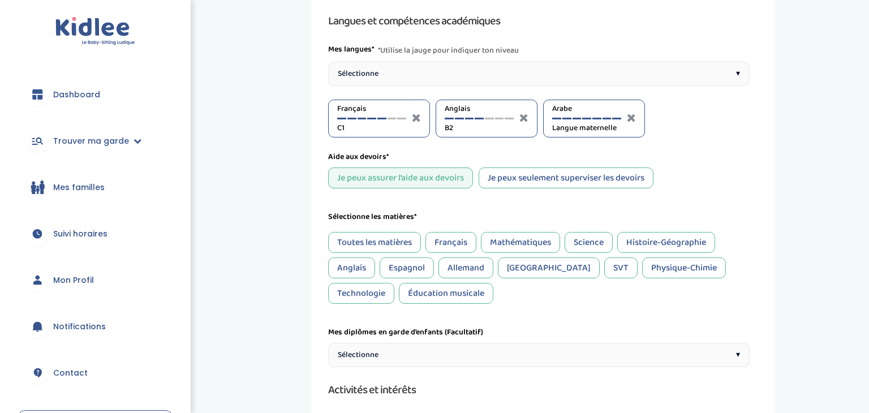
scroll to position [101, 0]
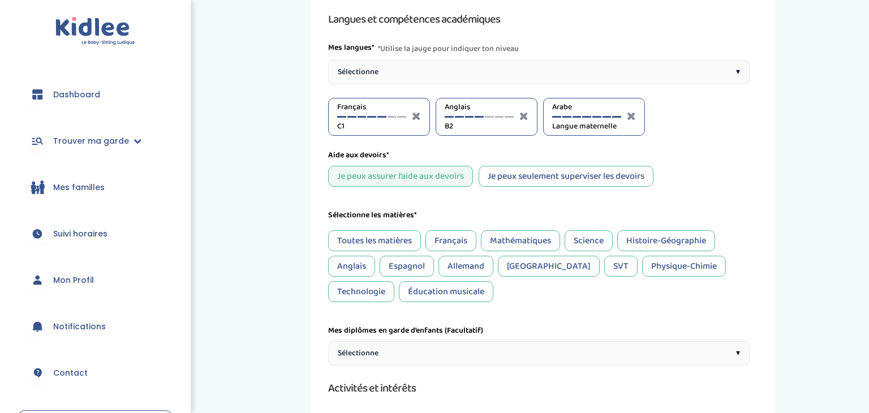
click at [443, 242] on div "Français" at bounding box center [450, 240] width 51 height 21
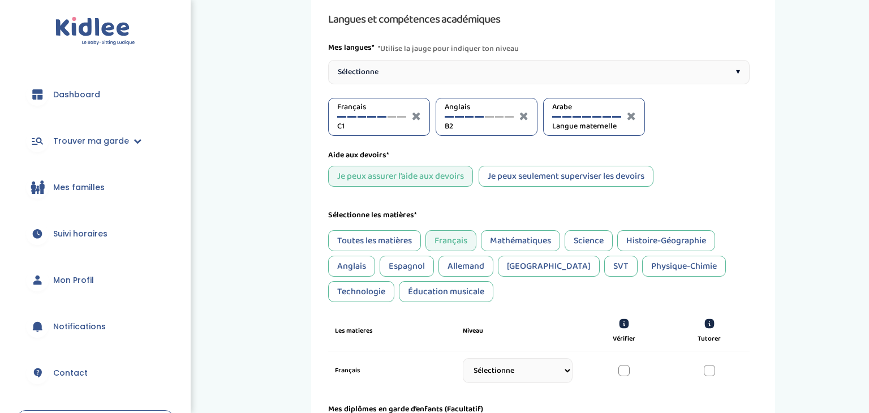
click at [497, 241] on div "Mathématiques" at bounding box center [520, 240] width 79 height 21
click at [589, 242] on div "Science" at bounding box center [589, 240] width 48 height 21
click at [659, 239] on div "Histoire-Géographie" at bounding box center [666, 240] width 98 height 21
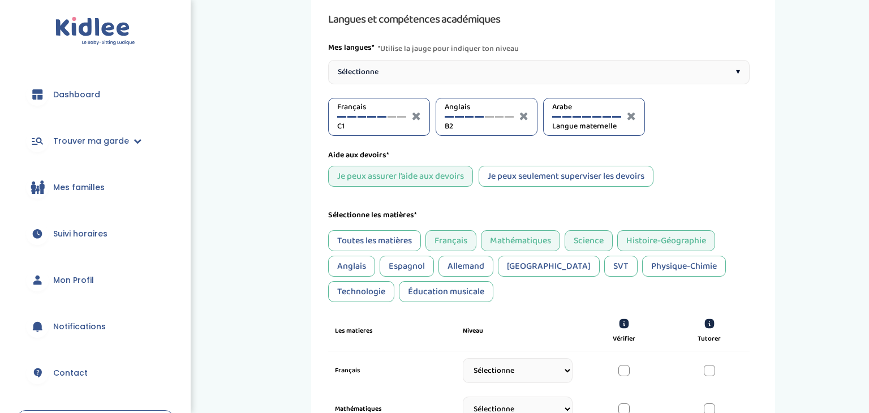
click at [360, 269] on div "Anglais" at bounding box center [351, 266] width 47 height 21
click at [604, 264] on div "SVT" at bounding box center [620, 266] width 33 height 21
click at [399, 296] on div "Éducation musicale" at bounding box center [446, 291] width 94 height 21
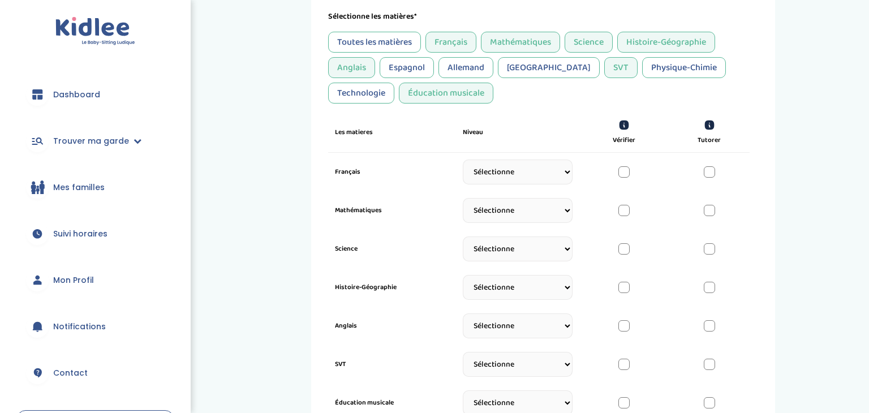
scroll to position [303, 0]
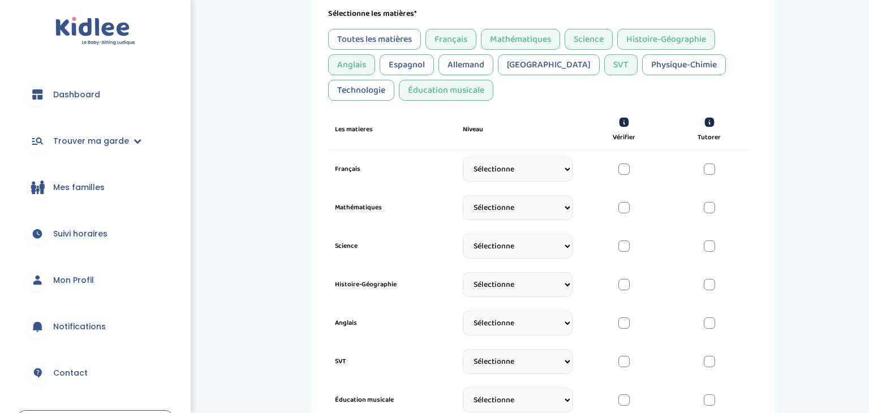
click at [565, 171] on select "Sélectionne CP [DATE] [DATE] CM1 CM2 6eme 5eme 4eme 3eme Seconde [GEOGRAPHIC_DA…" at bounding box center [518, 169] width 110 height 25
select select "Terminale"
click at [463, 157] on select "Sélectionne CP [DATE] [DATE] CM1 CM2 6eme 5eme 4eme 3eme Seconde [GEOGRAPHIC_DA…" at bounding box center [518, 169] width 110 height 25
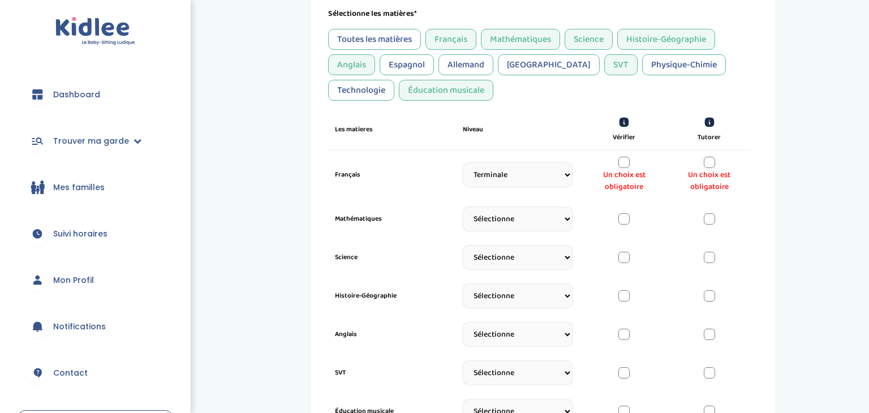
click at [623, 162] on div at bounding box center [623, 162] width 11 height 11
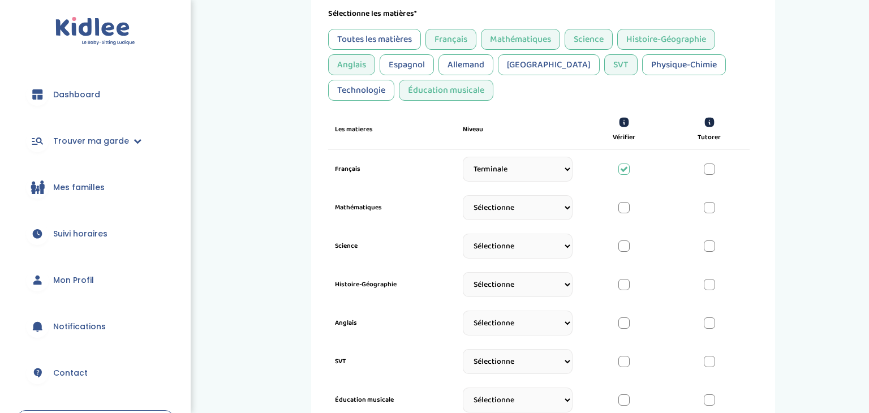
click at [561, 208] on select "Sélectionne CP [DATE] [DATE] CM1 CM2 6eme 5eme 4eme 3eme Seconde [GEOGRAPHIC_DA…" at bounding box center [518, 207] width 110 height 25
select select "3eme"
click at [463, 195] on select "Sélectionne CP [DATE] [DATE] CM1 CM2 6eme 5eme 4eme 3eme Seconde [GEOGRAPHIC_DA…" at bounding box center [518, 207] width 110 height 25
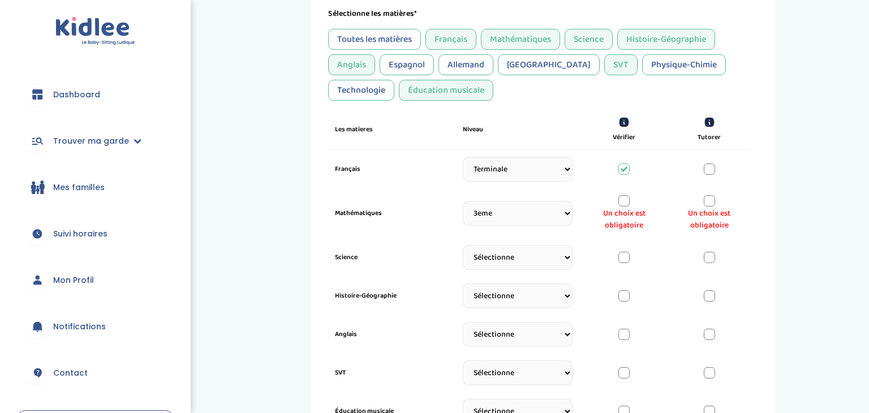
click at [712, 170] on div at bounding box center [709, 168] width 11 height 11
click at [708, 200] on div at bounding box center [709, 200] width 11 height 11
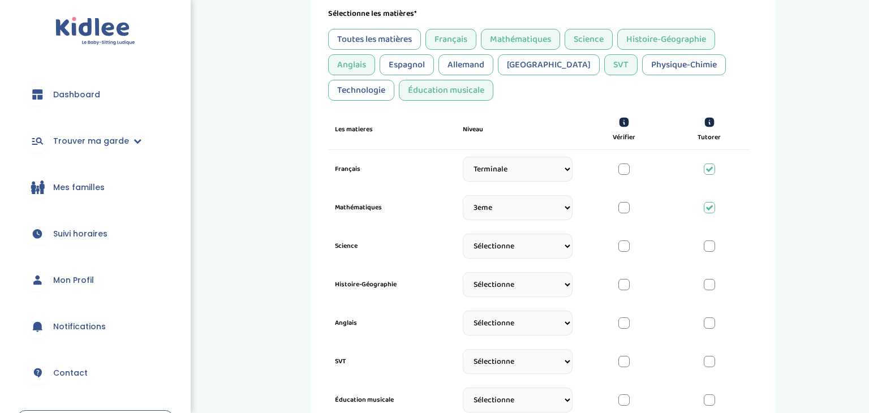
click at [541, 250] on select "Sélectionne CP [DATE] [DATE] CM1 CM2 6eme 5eme 4eme 3eme Seconde [GEOGRAPHIC_DA…" at bounding box center [518, 246] width 110 height 25
select select "3eme"
click at [463, 234] on select "Sélectionne CP [DATE] [DATE] CM1 CM2 6eme 5eme 4eme 3eme Seconde [GEOGRAPHIC_DA…" at bounding box center [518, 246] width 110 height 25
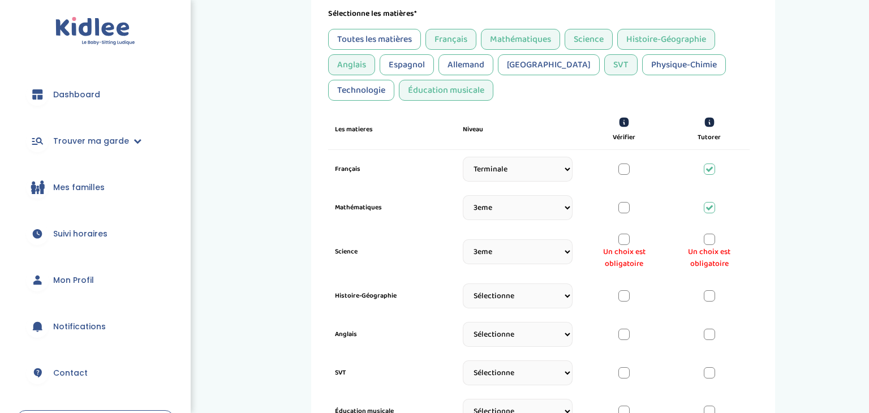
click at [623, 236] on div at bounding box center [623, 239] width 11 height 11
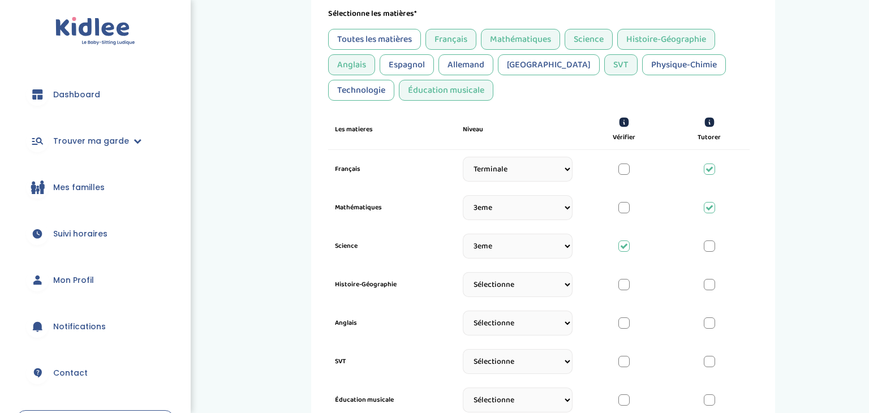
click at [551, 286] on select "Sélectionne CP [DATE] [DATE] CM1 CM2 6eme 5eme 4eme 3eme Seconde [GEOGRAPHIC_DA…" at bounding box center [518, 284] width 110 height 25
select select "3eme"
click at [463, 272] on select "Sélectionne CP [DATE] [DATE] CM1 CM2 6eme 5eme 4eme 3eme Seconde [GEOGRAPHIC_DA…" at bounding box center [518, 284] width 110 height 25
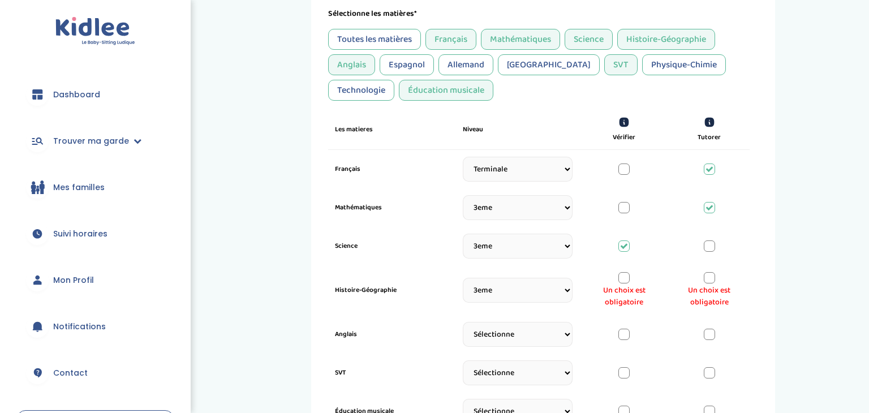
click at [621, 278] on div at bounding box center [623, 277] width 11 height 11
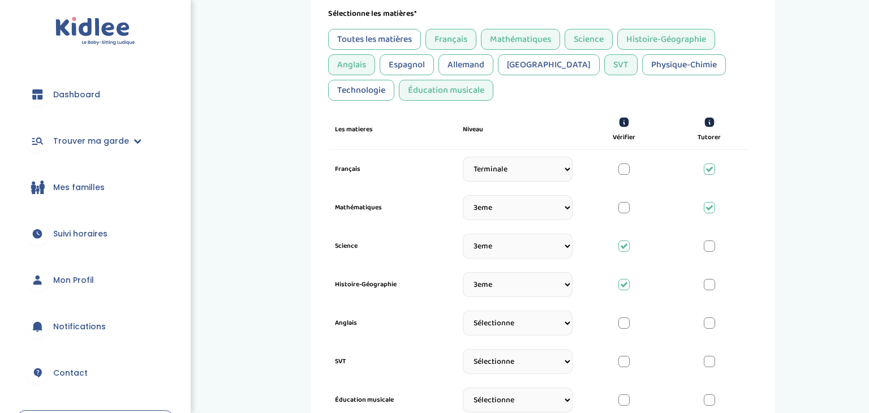
click at [565, 209] on select "Sélectionne CP [DATE] [DATE] CM1 CM2 6eme 5eme 4eme 3eme Seconde [GEOGRAPHIC_DA…" at bounding box center [518, 207] width 110 height 25
select select "CM2"
click at [463, 195] on select "Sélectionne CP [DATE] [DATE] CM1 CM2 6eme 5eme 4eme 3eme Seconde [GEOGRAPHIC_DA…" at bounding box center [518, 207] width 110 height 25
click at [563, 247] on select "Sélectionne CP [DATE] [DATE] CM1 CM2 6eme 5eme 4eme 3eme Seconde [GEOGRAPHIC_DA…" at bounding box center [518, 246] width 110 height 25
select select "6eme"
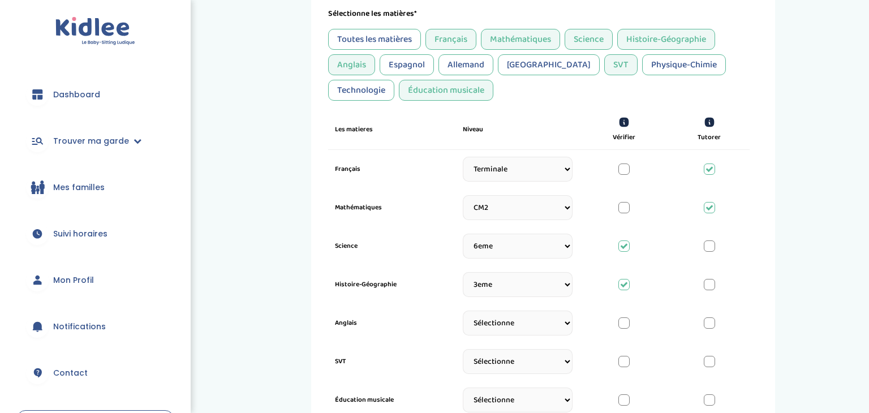
click at [463, 234] on select "Sélectionne CP [DATE] [DATE] CM1 CM2 6eme 5eme 4eme 3eme Seconde [GEOGRAPHIC_DA…" at bounding box center [518, 246] width 110 height 25
click at [531, 285] on select "Sélectionne CP [DATE] [DATE] CM1 CM2 6eme 5eme 4eme 3eme Seconde [GEOGRAPHIC_DA…" at bounding box center [518, 284] width 110 height 25
select select "6eme"
click at [463, 272] on select "Sélectionne CP [DATE] [DATE] CM1 CM2 6eme 5eme 4eme 3eme Seconde [GEOGRAPHIC_DA…" at bounding box center [518, 284] width 110 height 25
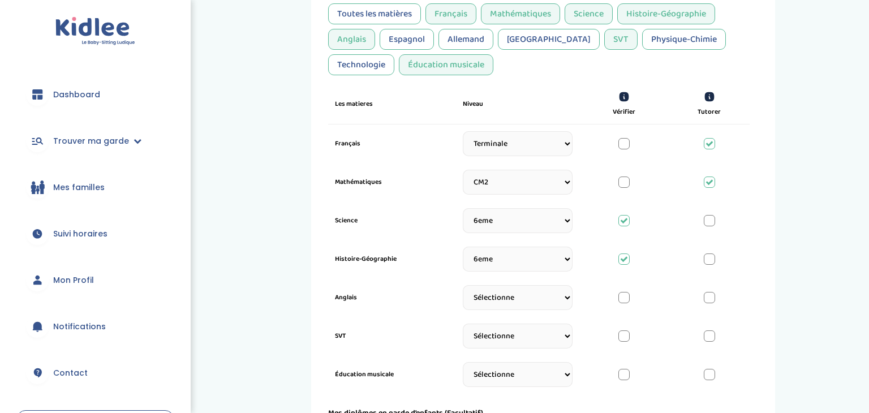
scroll to position [330, 0]
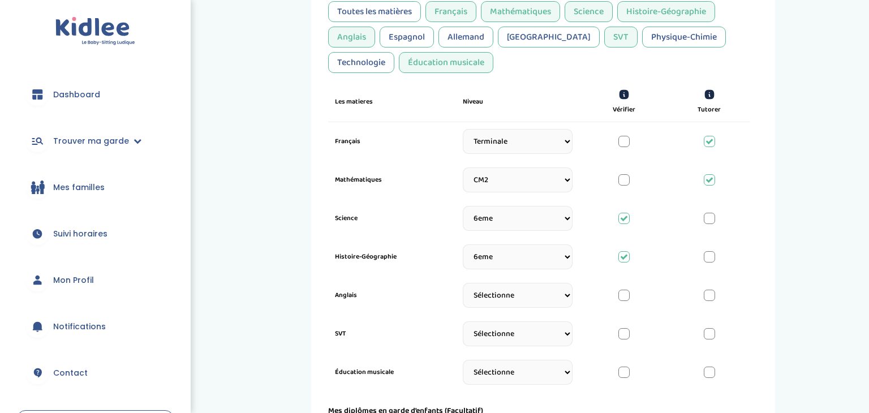
click at [540, 306] on select "Sélectionne CP [DATE] [DATE] CM1 CM2 6eme 5eme 4eme 3eme Seconde [GEOGRAPHIC_DA…" at bounding box center [518, 295] width 110 height 25
select select "CM2"
click at [463, 283] on select "Sélectionne CP [DATE] [DATE] CM1 CM2 6eme 5eme 4eme 3eme Seconde [GEOGRAPHIC_DA…" at bounding box center [518, 295] width 110 height 25
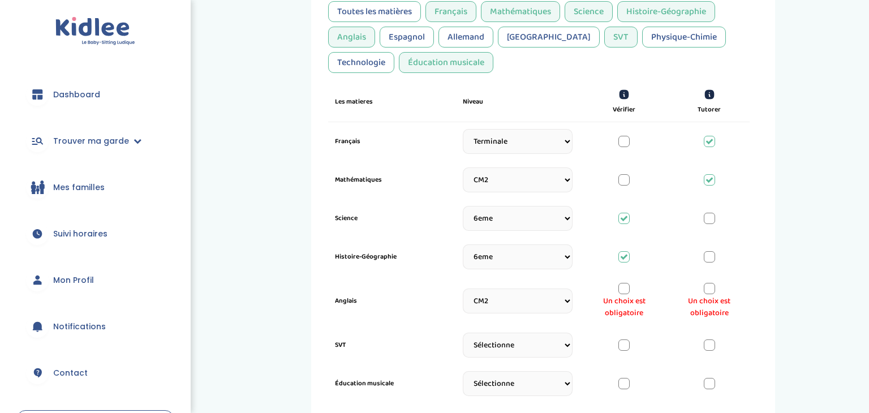
click at [709, 291] on div at bounding box center [709, 288] width 11 height 11
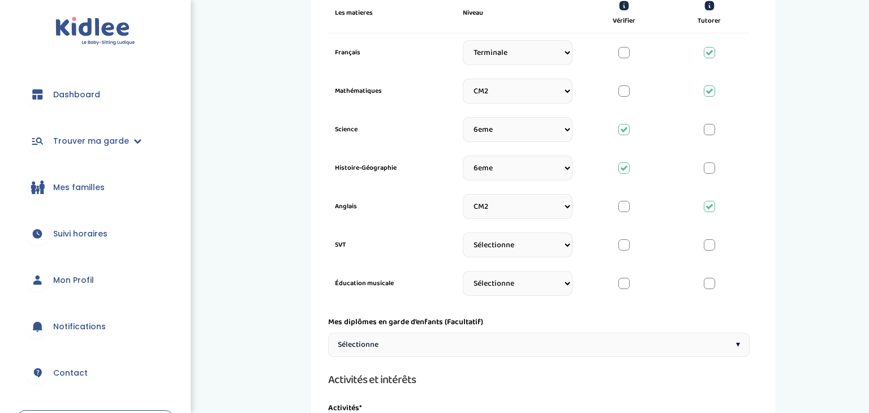
scroll to position [420, 0]
click at [625, 241] on div at bounding box center [623, 244] width 11 height 11
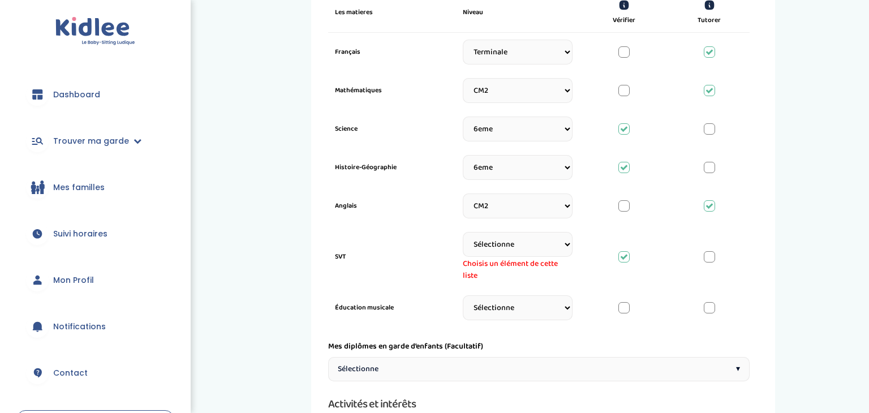
click at [563, 245] on select "Sélectionne CP [DATE] [DATE] CM1 CM2 6eme 5eme 4eme 3eme Seconde [GEOGRAPHIC_DA…" at bounding box center [518, 244] width 110 height 25
select select "CM2"
click at [463, 232] on select "Sélectionne CP [DATE] [DATE] CM1 CM2 6eme 5eme 4eme 3eme Seconde [GEOGRAPHIC_DA…" at bounding box center [518, 244] width 110 height 25
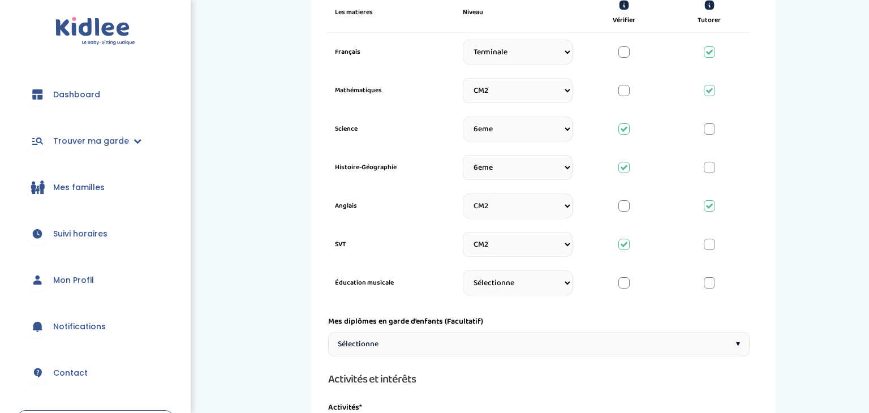
click at [546, 289] on select "Sélectionne CP [DATE] [DATE] CM1 CM2 6eme 5eme 4eme 3eme Seconde [GEOGRAPHIC_DA…" at bounding box center [518, 282] width 110 height 25
select select "CM2"
click at [463, 270] on select "Sélectionne CP [DATE] [DATE] CM1 CM2 6eme 5eme 4eme 3eme Seconde [GEOGRAPHIC_DA…" at bounding box center [518, 282] width 110 height 25
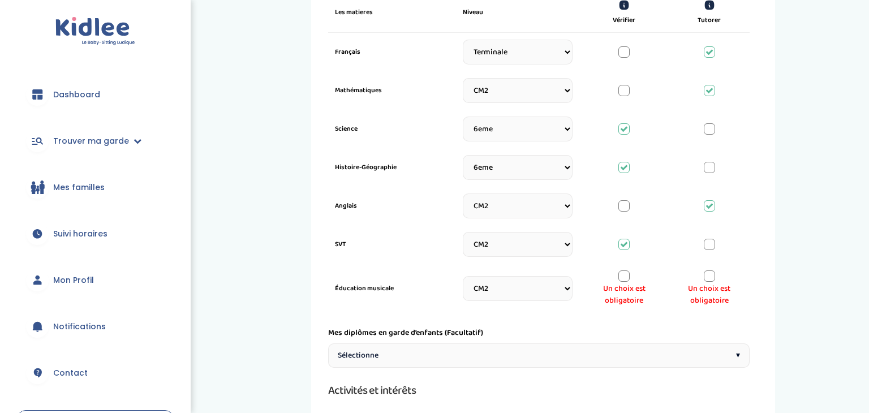
click at [622, 277] on div at bounding box center [623, 275] width 11 height 11
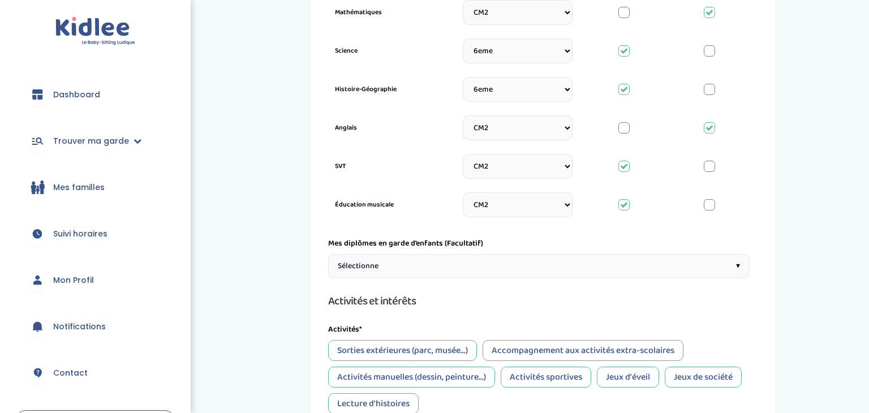
scroll to position [498, 0]
click at [599, 277] on div "Langues et compétences académiques Mes langues* *Utilise la jauge pour indiquer…" at bounding box center [538, 120] width 421 height 1014
click at [596, 261] on div "Sélectionne ▾" at bounding box center [538, 265] width 421 height 24
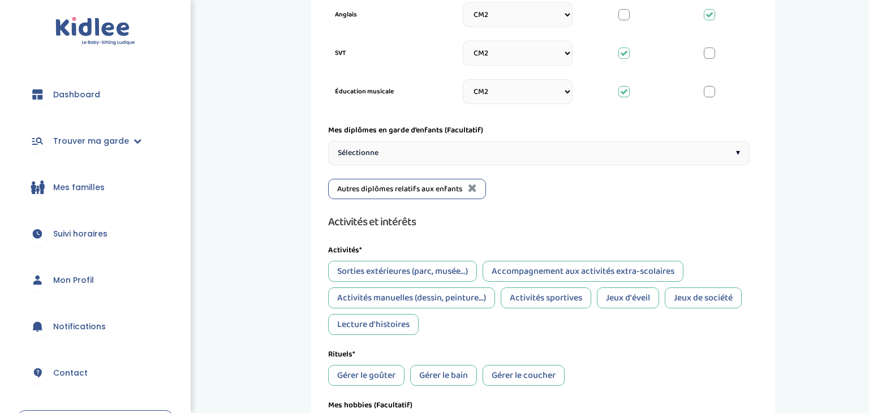
scroll to position [611, 0]
click at [441, 270] on div "Sorties extérieures (parc, musée...)" at bounding box center [402, 270] width 149 height 21
click at [544, 274] on div "Accompagnement aux activités extra-scolaires" at bounding box center [582, 270] width 201 height 21
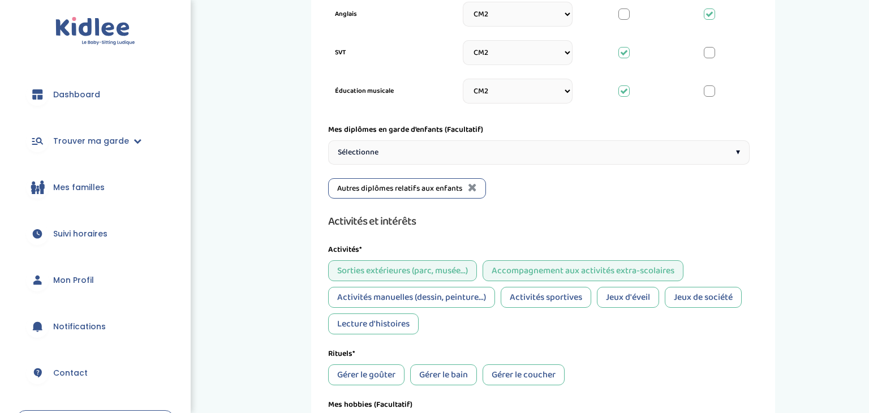
click at [466, 300] on div "Activités manuelles (dessin, peinture...)" at bounding box center [411, 297] width 167 height 21
click at [545, 298] on div "Activités sportives" at bounding box center [546, 297] width 91 height 21
click at [609, 294] on div "Jeux d'éveil" at bounding box center [628, 297] width 62 height 21
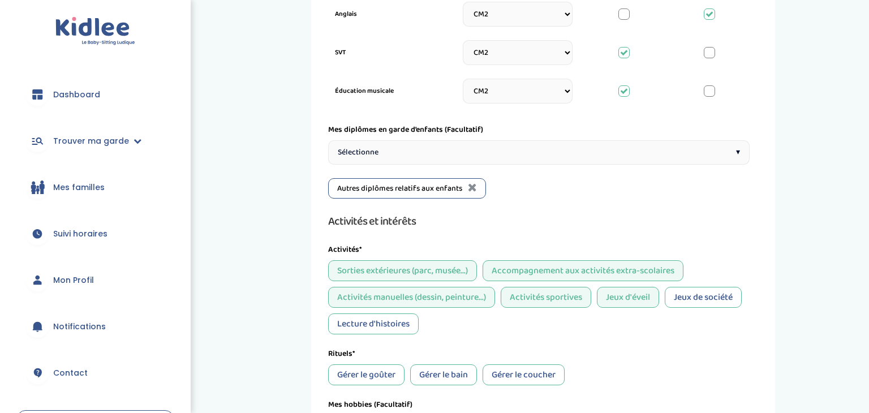
click at [701, 296] on div "Jeux de société" at bounding box center [703, 297] width 77 height 21
click at [414, 328] on div "Lecture d'histoires" at bounding box center [373, 323] width 91 height 21
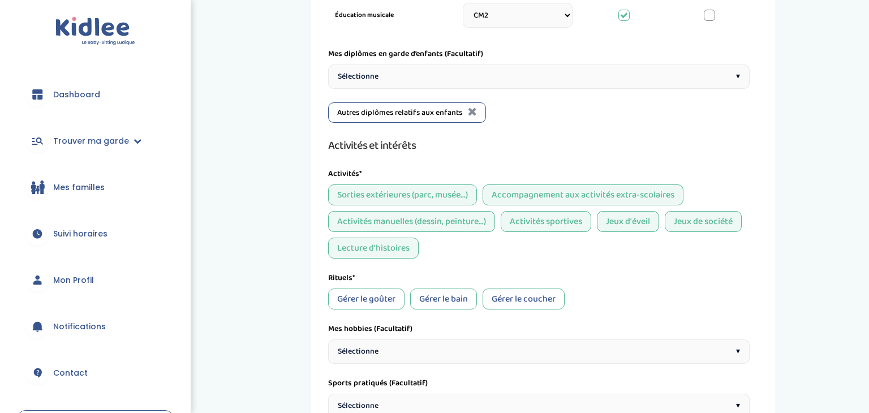
scroll to position [691, 0]
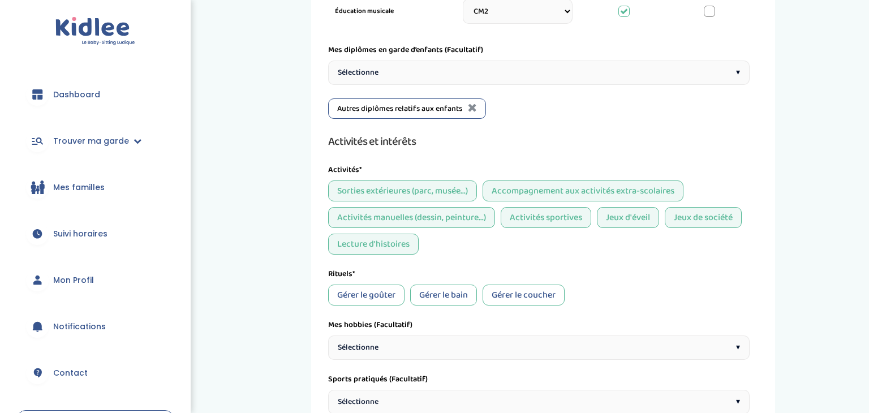
click at [384, 294] on div "Gérer le goûter" at bounding box center [366, 295] width 76 height 21
click at [453, 298] on div "Gérer le bain" at bounding box center [443, 295] width 67 height 21
click at [537, 292] on div "Gérer le coucher" at bounding box center [523, 295] width 82 height 21
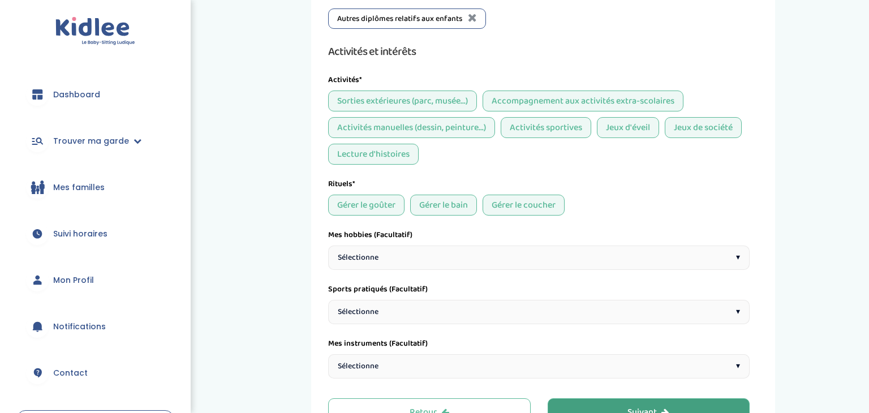
scroll to position [782, 0]
click at [694, 264] on div "Sélectionne ▾" at bounding box center [538, 256] width 421 height 24
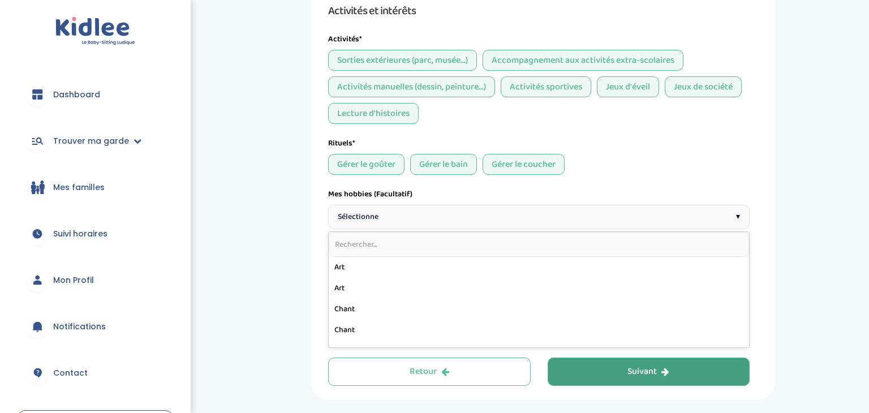
scroll to position [824, 0]
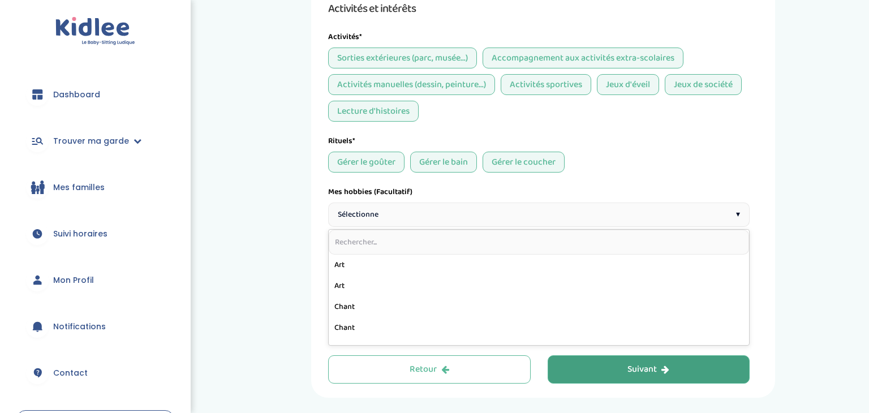
click at [708, 186] on div "Mes hobbies (Facultatif)" at bounding box center [538, 192] width 421 height 12
click at [607, 261] on div "Sélectionne ▾" at bounding box center [538, 269] width 421 height 24
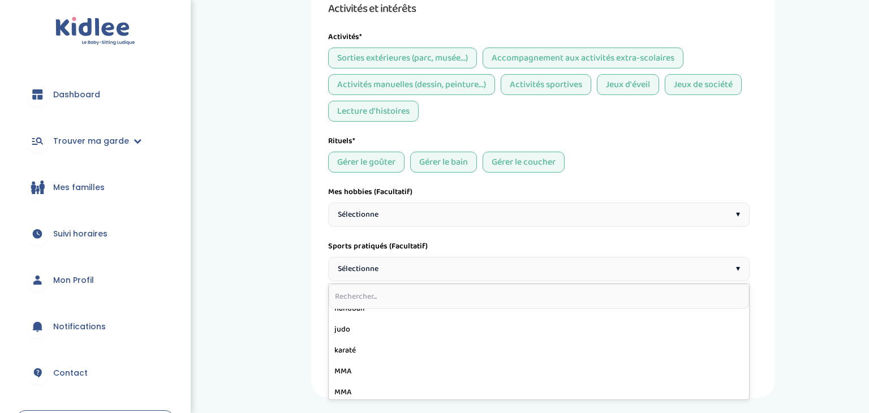
scroll to position [287, 0]
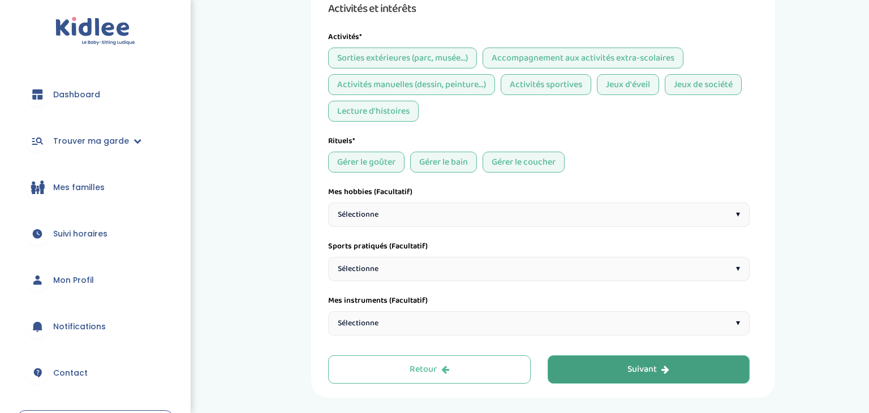
click at [607, 367] on button "Suivant" at bounding box center [649, 369] width 202 height 28
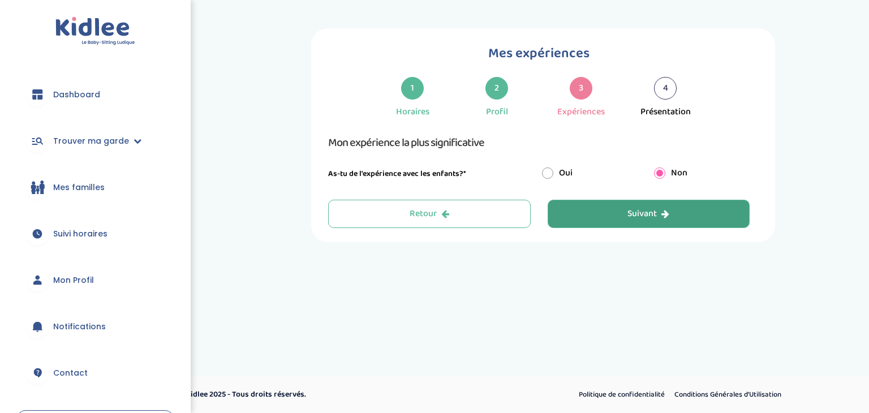
scroll to position [0, 0]
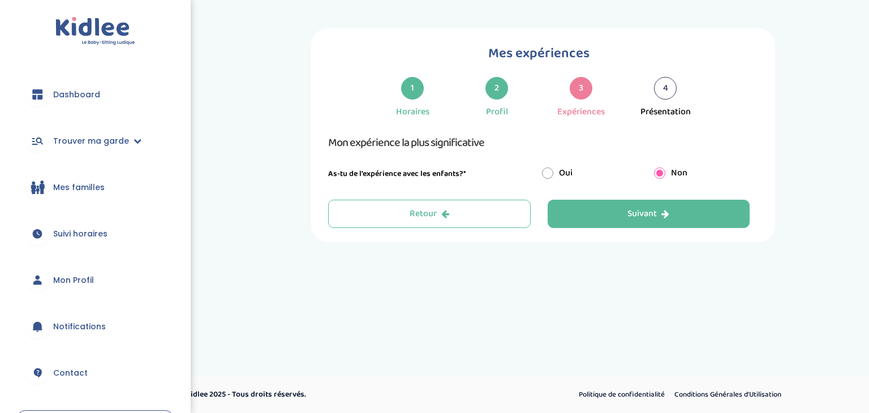
click at [548, 169] on input "radio" at bounding box center [547, 172] width 11 height 11
radio input "true"
radio input "false"
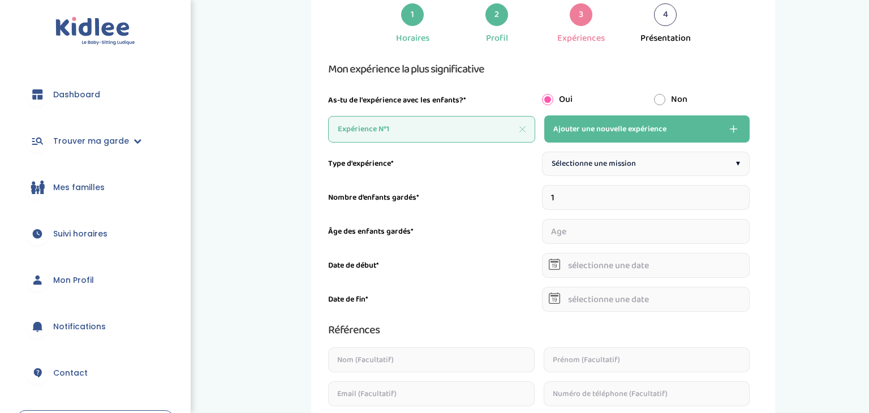
scroll to position [71, 0]
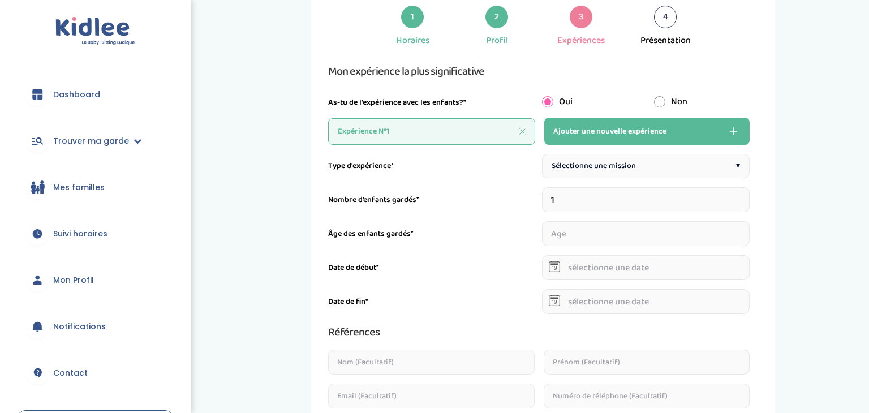
click at [709, 165] on div "Sélectionne une mission ▾" at bounding box center [646, 166] width 208 height 24
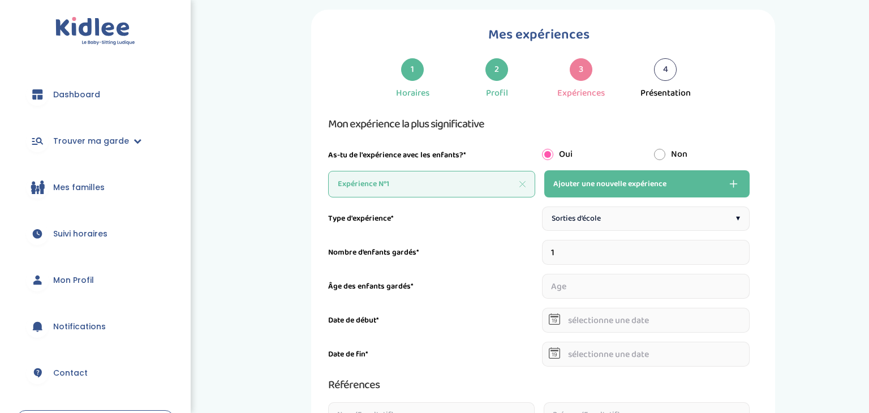
scroll to position [0, 0]
